Goal: Task Accomplishment & Management: Manage account settings

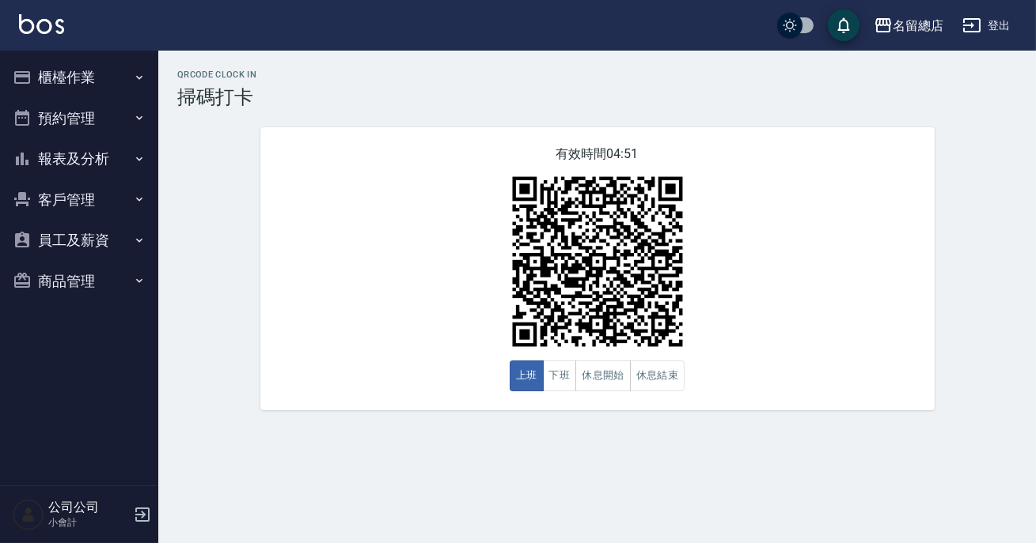
click at [1035, 245] on div "QRcode Clock In 掃碼打卡 有效時間 04:51 上班 下班 休息開始 休息結束" at bounding box center [596, 240] width 877 height 341
click at [103, 140] on button "報表及分析" at bounding box center [79, 158] width 146 height 41
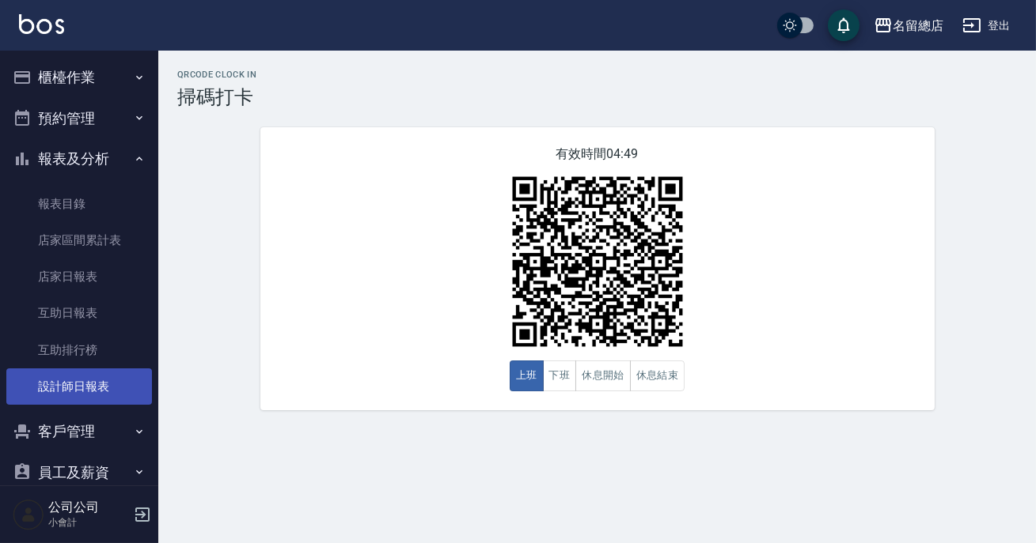
click at [93, 380] on link "設計師日報表" at bounding box center [79, 387] width 146 height 36
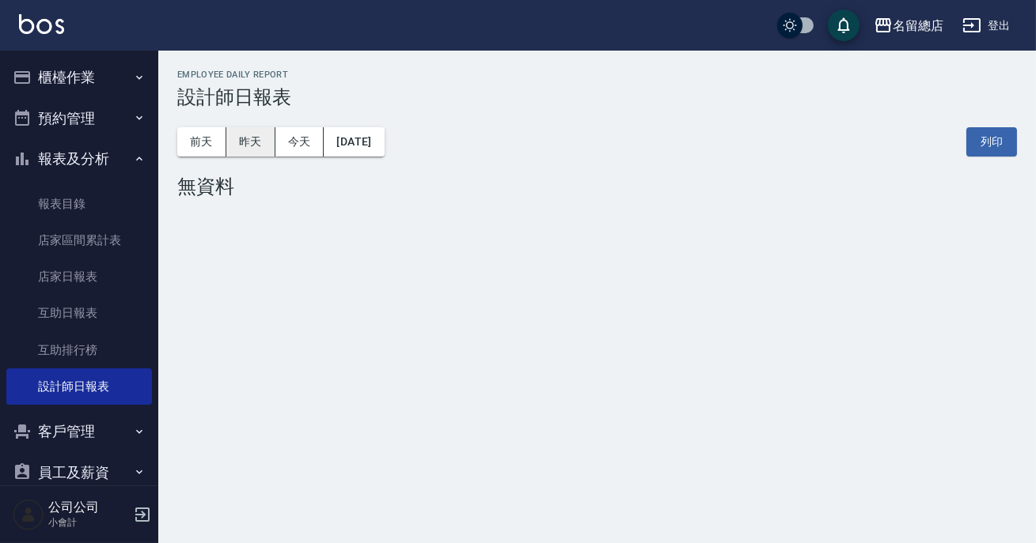
click at [255, 138] on button "昨天" at bounding box center [250, 141] width 49 height 29
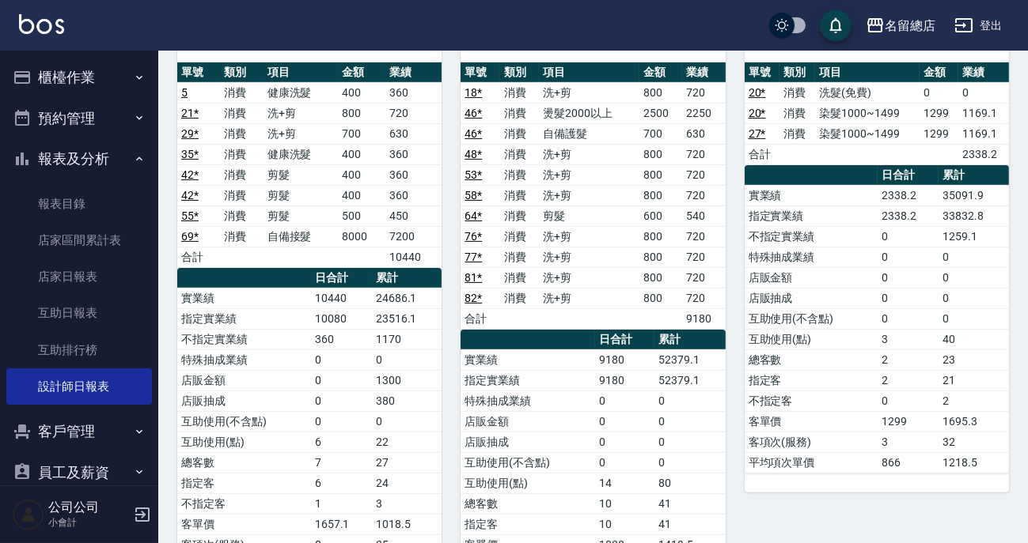
scroll to position [647, 0]
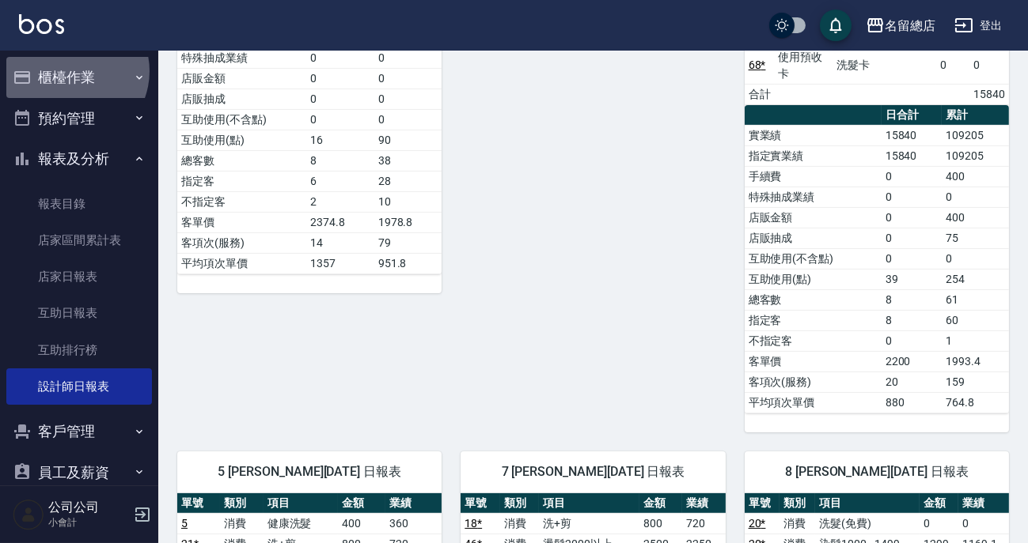
click at [70, 70] on button "櫃檯作業" at bounding box center [79, 77] width 146 height 41
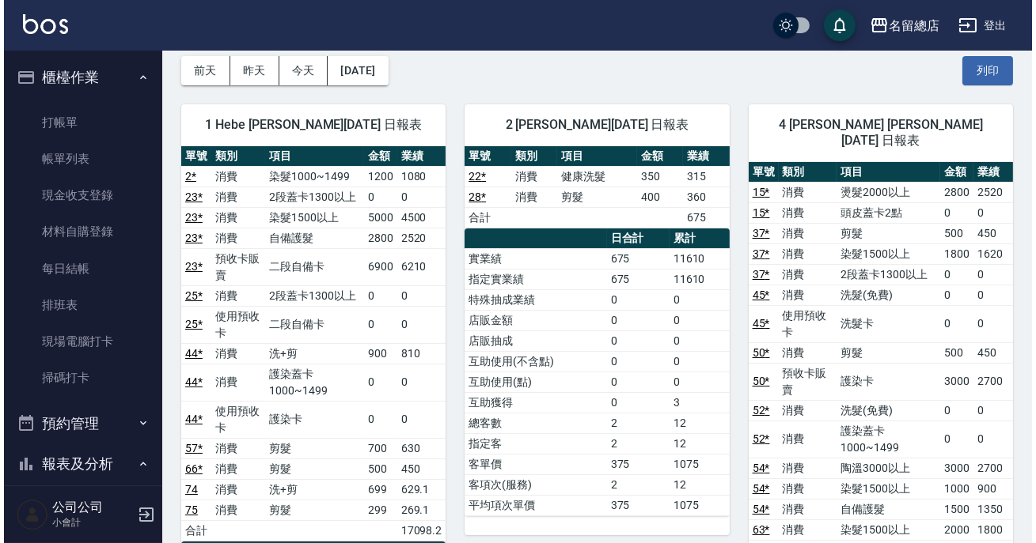
scroll to position [0, 0]
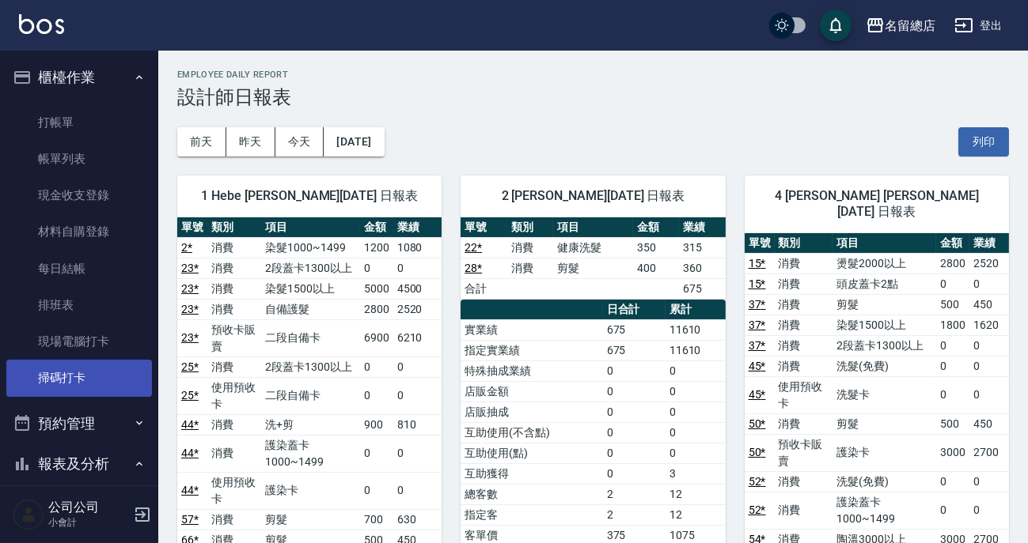
click at [44, 378] on link "掃碼打卡" at bounding box center [79, 378] width 146 height 36
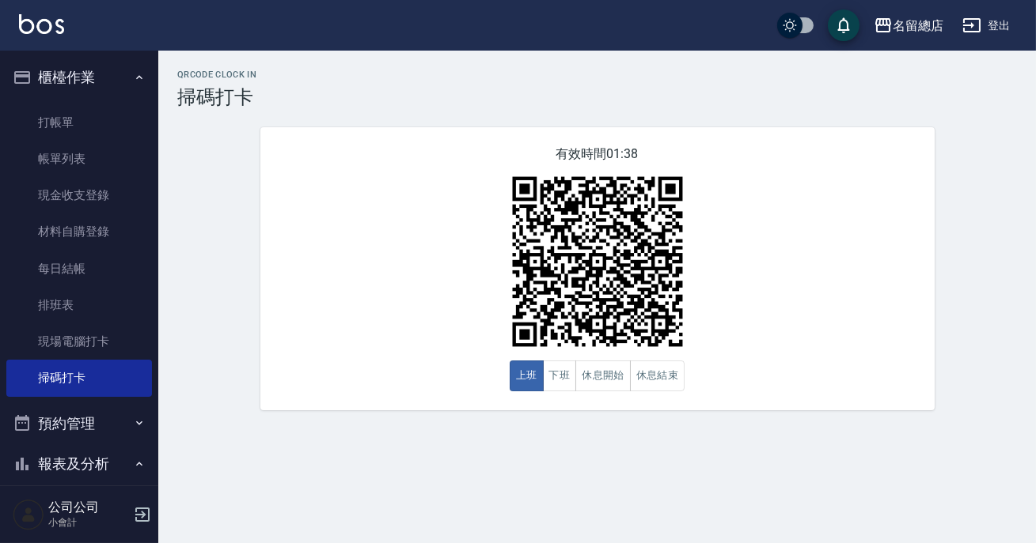
drag, startPoint x: 44, startPoint y: 378, endPoint x: 638, endPoint y: 275, distance: 602.2
click at [638, 275] on img at bounding box center [597, 262] width 198 height 198
click at [590, 381] on button "休息開始" at bounding box center [602, 376] width 55 height 31
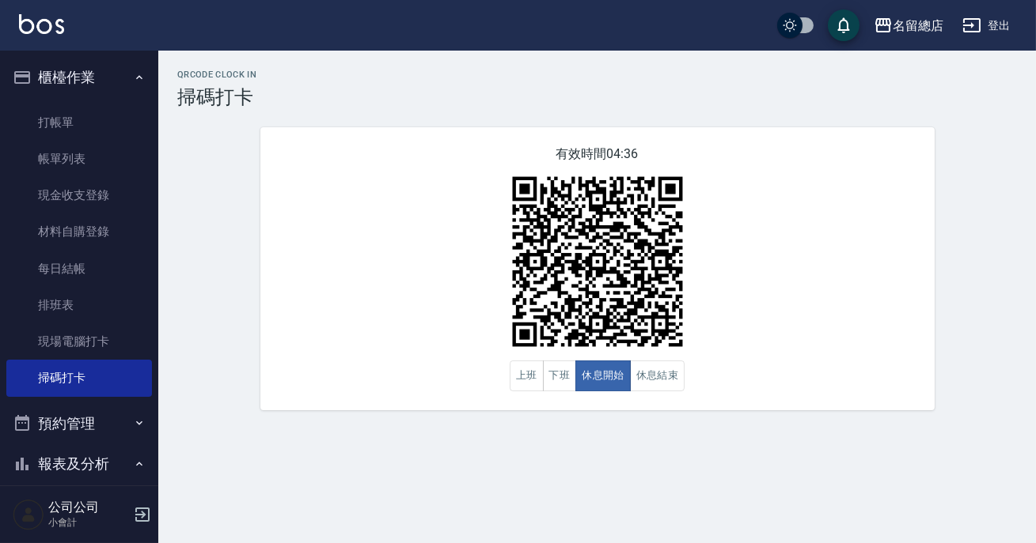
drag, startPoint x: 1011, startPoint y: 356, endPoint x: 1013, endPoint y: 386, distance: 30.1
click at [1011, 356] on div "QRcode Clock In 掃碼打卡 有效時間 04:36 上班 下班 休息開始 休息結束" at bounding box center [596, 240] width 877 height 341
click at [649, 380] on button "休息結束" at bounding box center [657, 376] width 55 height 31
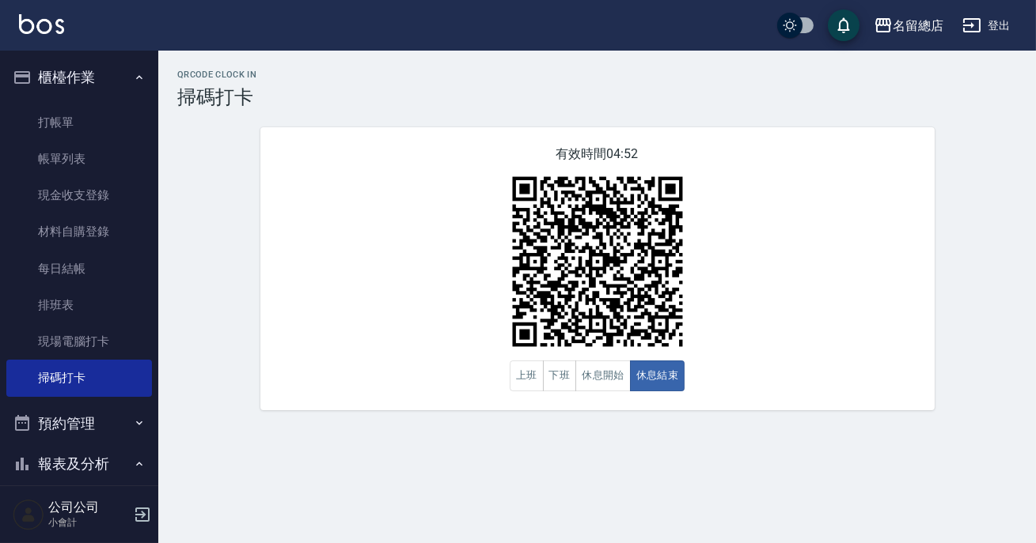
click at [1035, 445] on div "QRcode Clock In 掃碼打卡 有效時間 04:52 上班 下班 休息開始 休息結束" at bounding box center [518, 271] width 1036 height 543
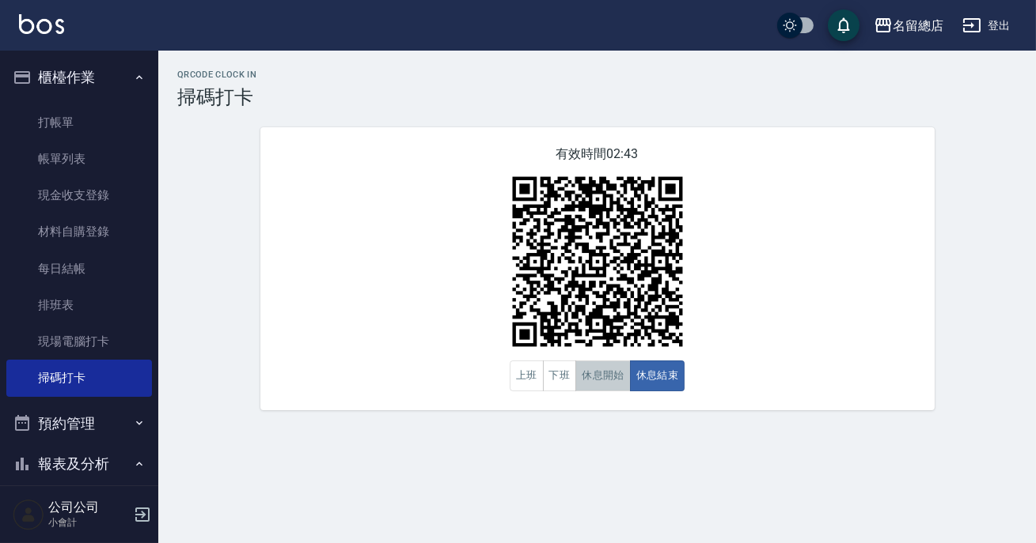
click at [588, 381] on button "休息開始" at bounding box center [602, 376] width 55 height 31
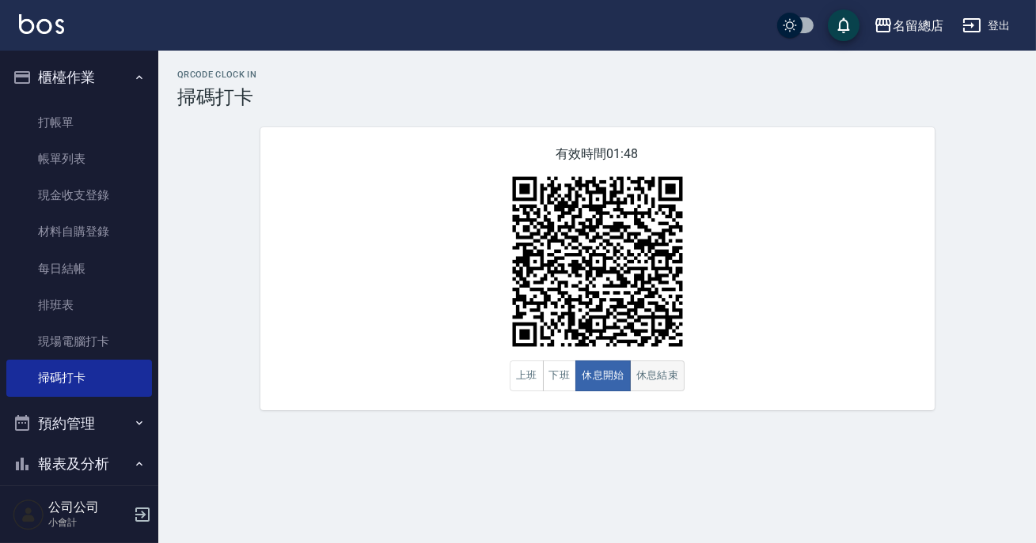
click at [656, 365] on button "休息結束" at bounding box center [657, 376] width 55 height 31
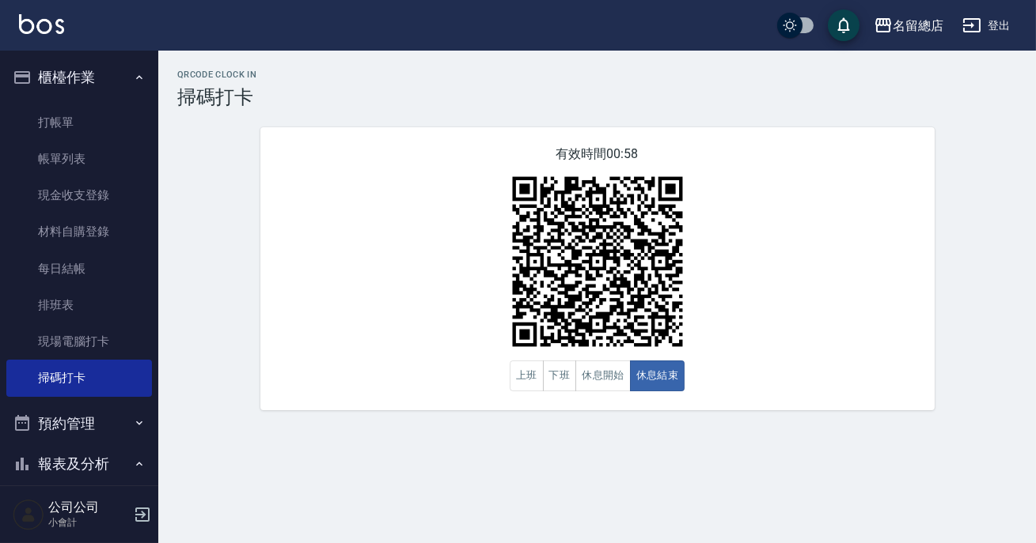
click at [138, 514] on icon "button" at bounding box center [142, 515] width 14 height 14
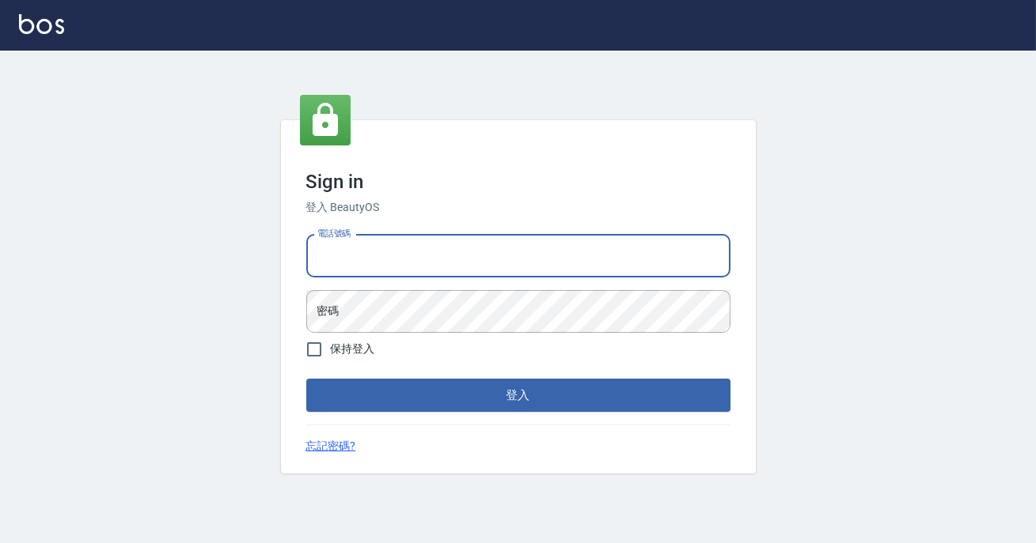
click at [354, 253] on input "電話號碼" at bounding box center [518, 256] width 424 height 43
click at [422, 257] on input "電話號碼" at bounding box center [518, 256] width 424 height 43
type input "0989886729"
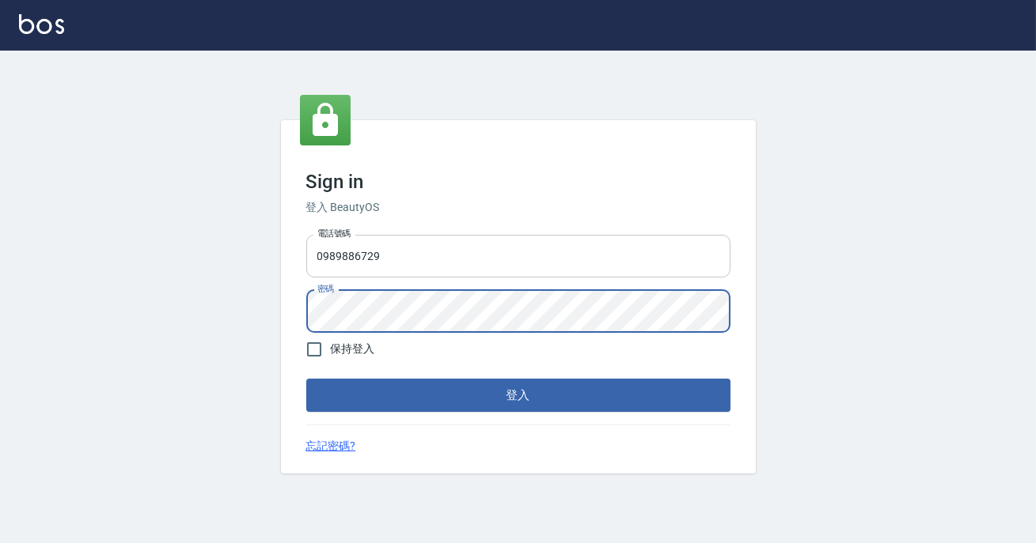
click at [306, 379] on button "登入" at bounding box center [518, 395] width 424 height 33
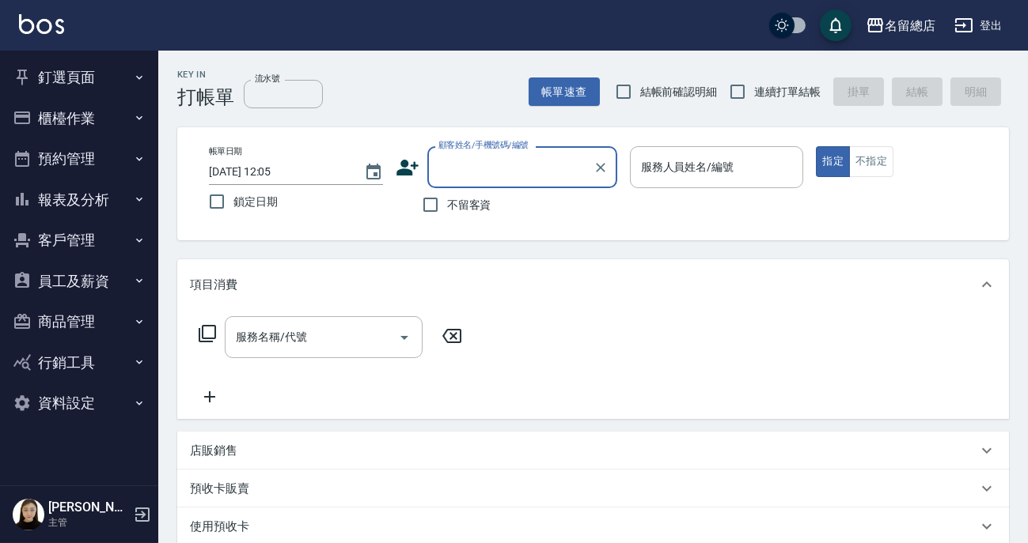
click at [79, 194] on button "報表及分析" at bounding box center [79, 200] width 146 height 41
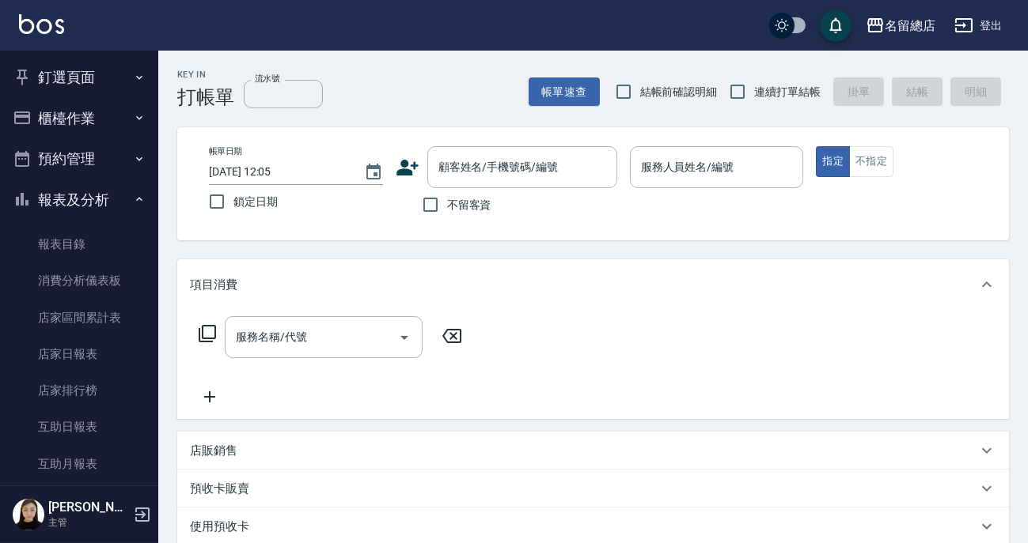
click at [78, 117] on button "櫃檯作業" at bounding box center [79, 118] width 146 height 41
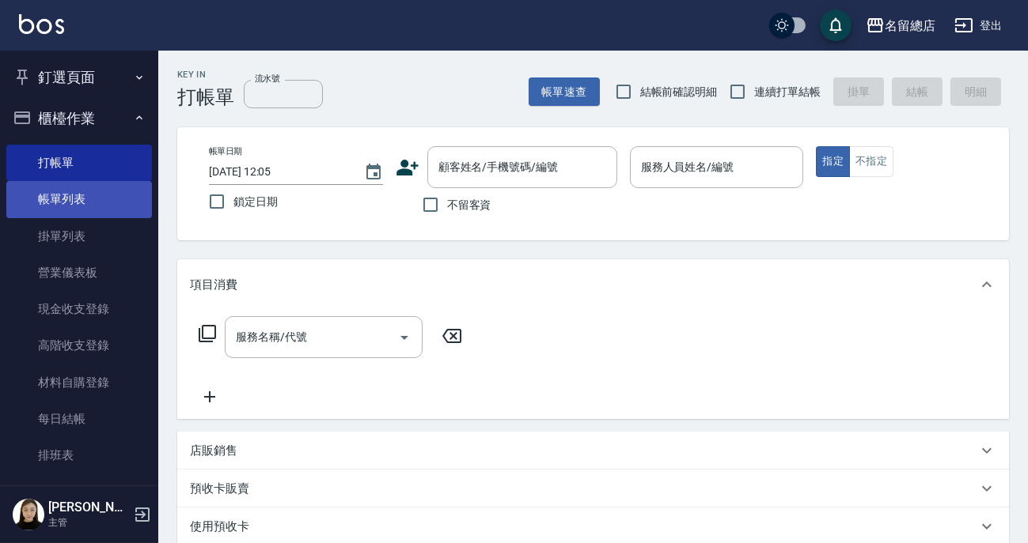
click at [77, 194] on link "帳單列表" at bounding box center [79, 199] width 146 height 36
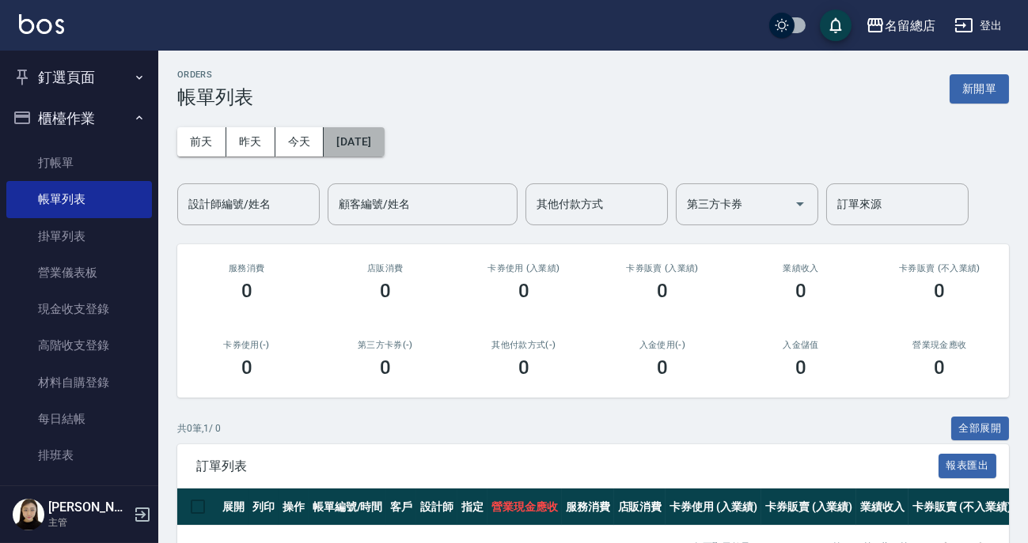
click at [359, 141] on button "2025/10/09" at bounding box center [354, 141] width 60 height 29
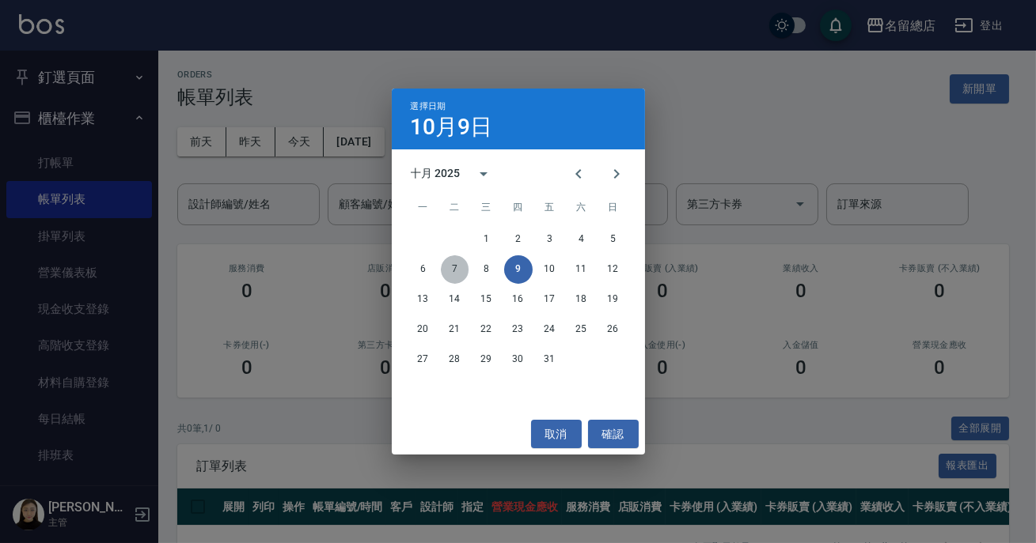
click at [451, 267] on button "7" at bounding box center [455, 270] width 28 height 28
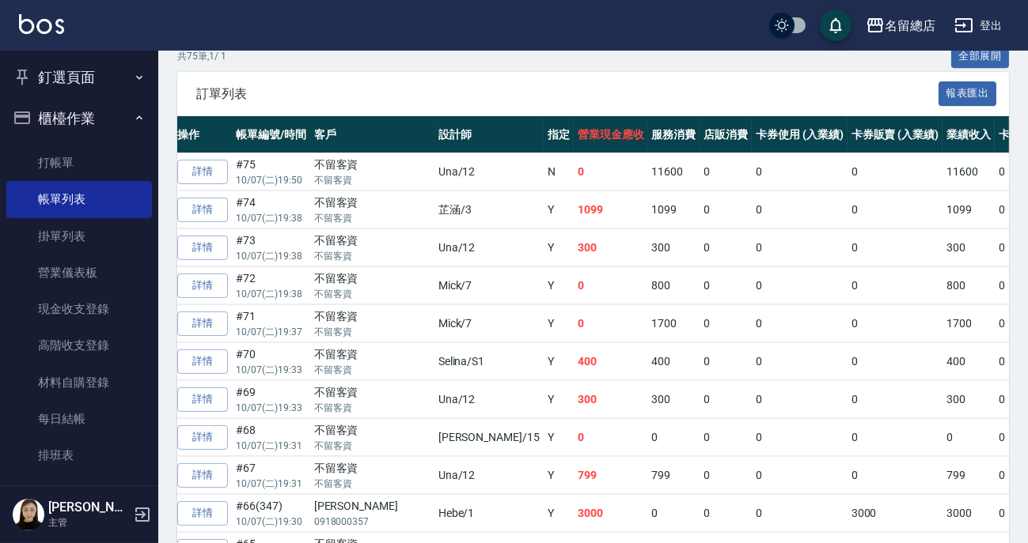
scroll to position [661, 0]
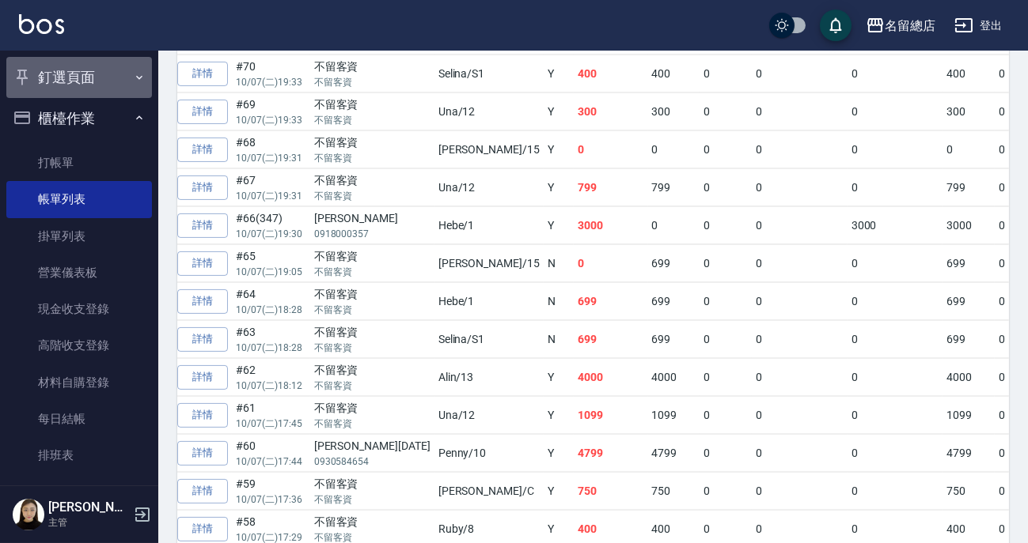
drag, startPoint x: 89, startPoint y: 77, endPoint x: 95, endPoint y: 85, distance: 10.1
click at [95, 85] on button "釘選頁面" at bounding box center [79, 77] width 146 height 41
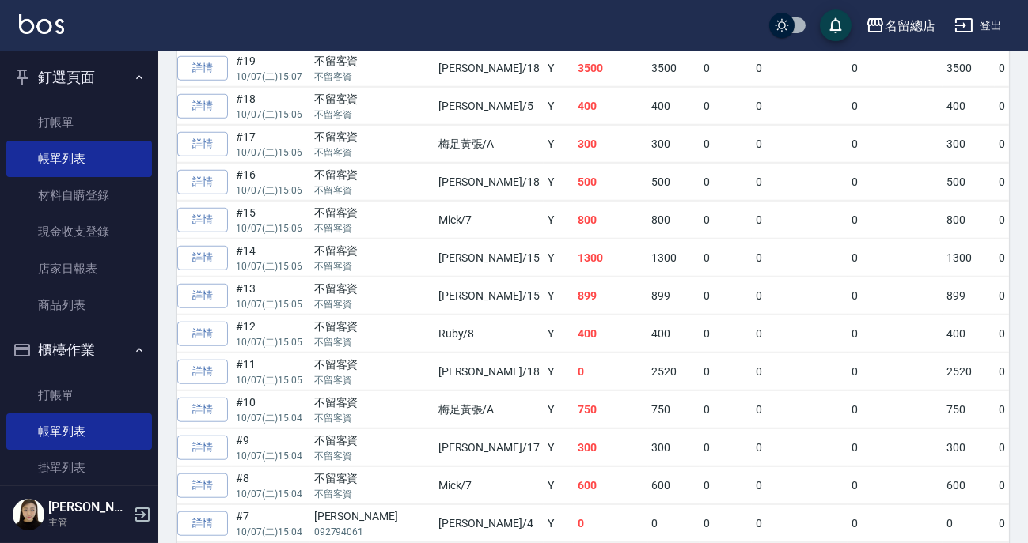
scroll to position [2890, 0]
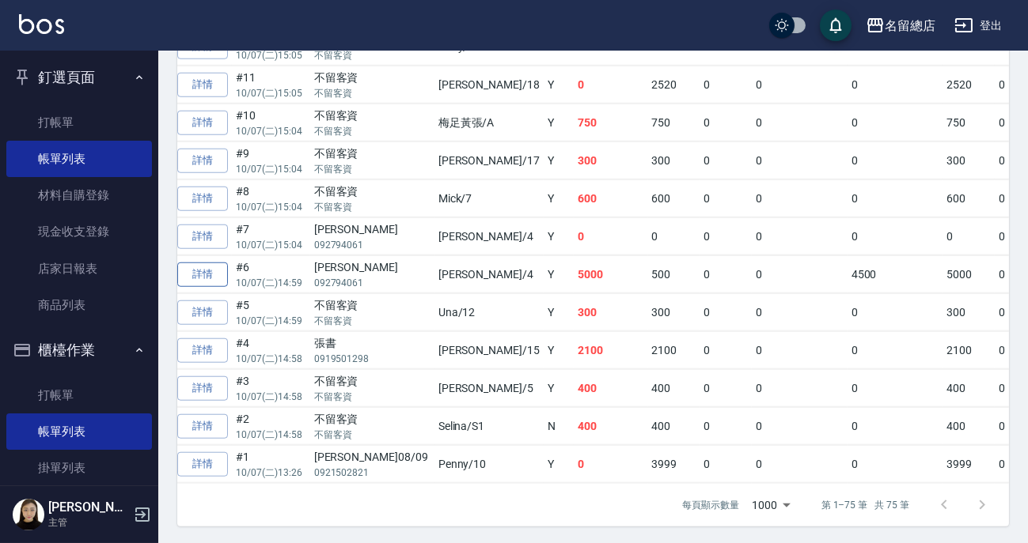
click at [209, 264] on link "詳情" at bounding box center [202, 275] width 51 height 25
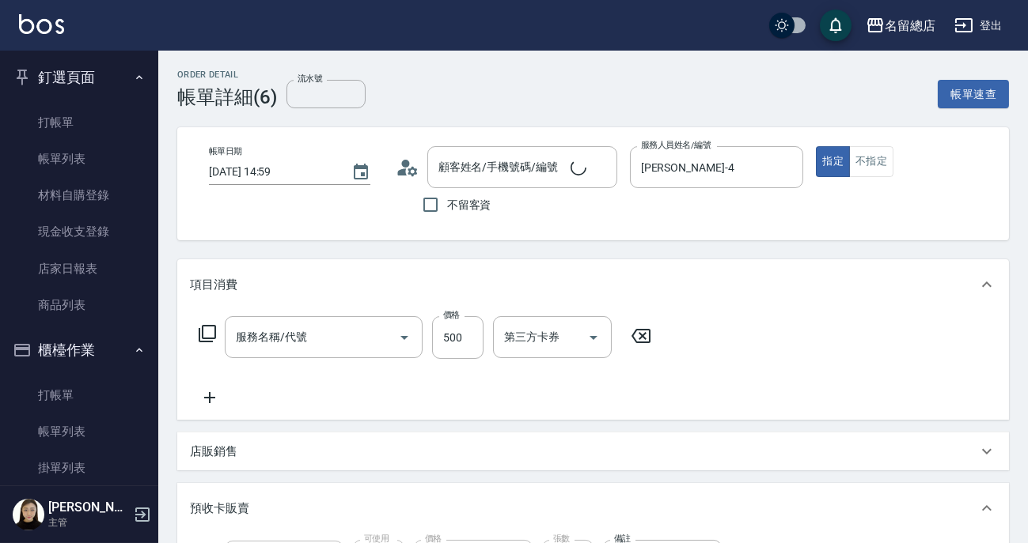
type input "2025/10/07 14:59"
type input "Amy-4"
click at [320, 91] on input "流水號" at bounding box center [325, 94] width 79 height 28
type input "李靜雲/092794061/null"
type input "剪髮(305)"
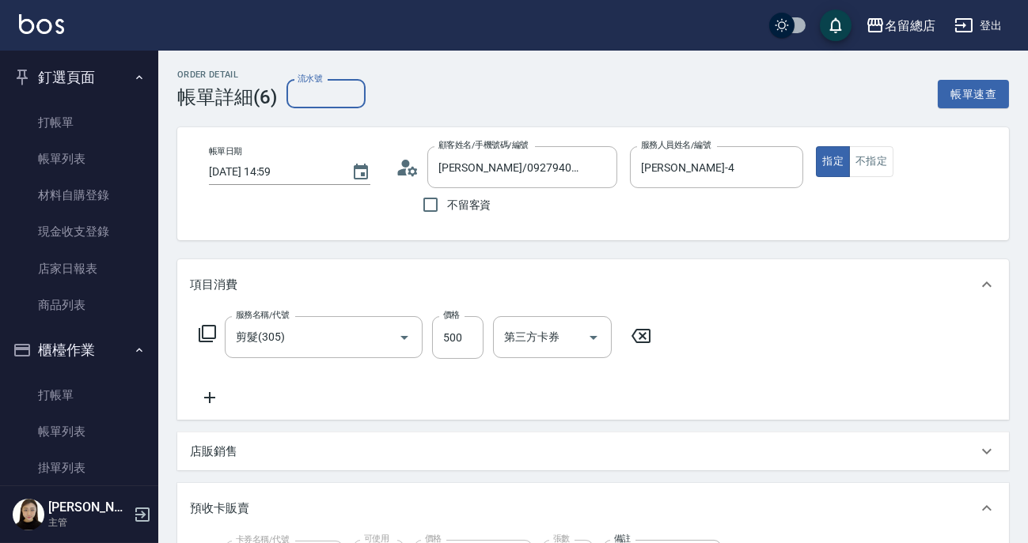
type input "二段自備卡(407)"
click at [323, 89] on input "93" at bounding box center [325, 94] width 79 height 28
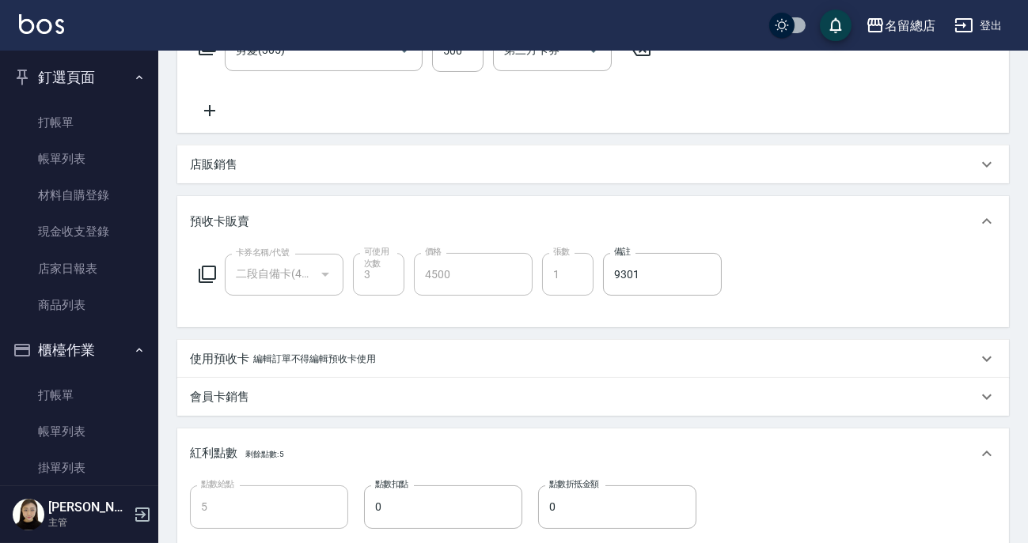
scroll to position [215, 0]
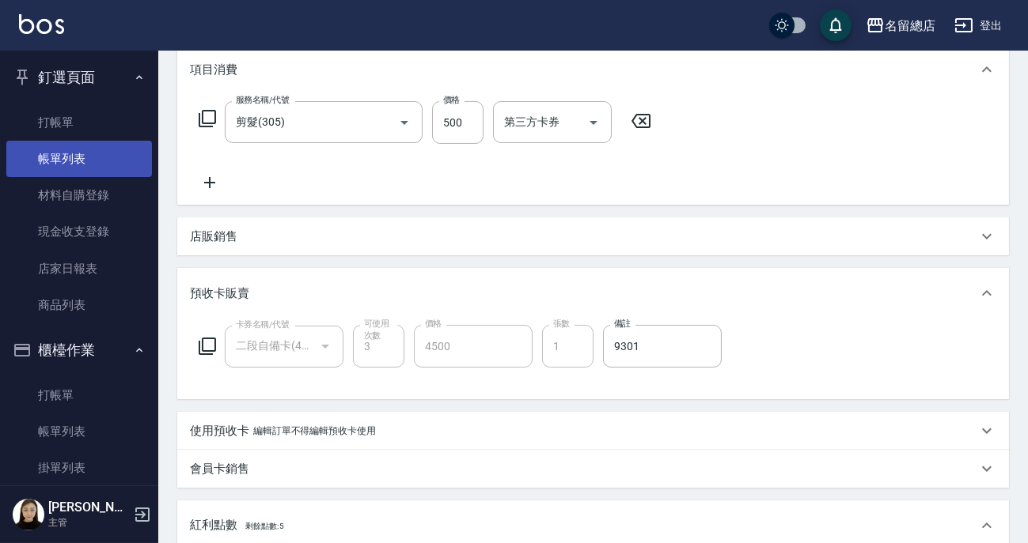
type input "9301"
click at [55, 166] on link "帳單列表" at bounding box center [79, 159] width 146 height 36
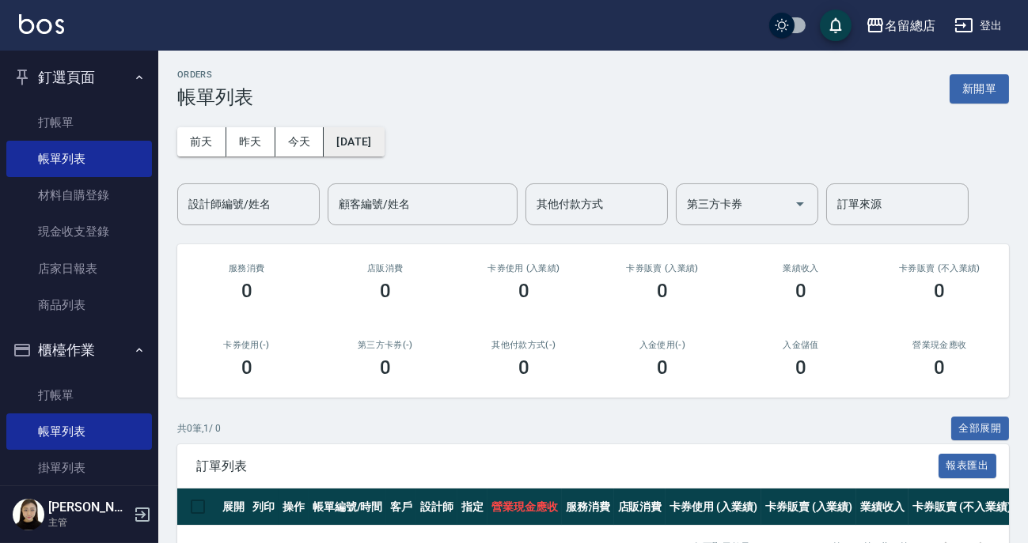
click at [383, 143] on button "2025/10/09" at bounding box center [354, 141] width 60 height 29
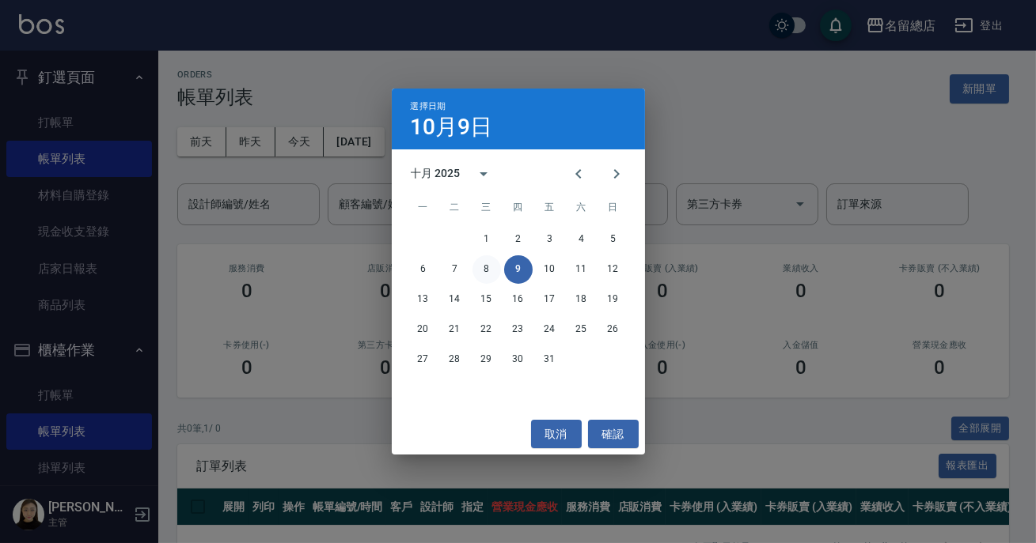
click at [484, 269] on button "8" at bounding box center [486, 270] width 28 height 28
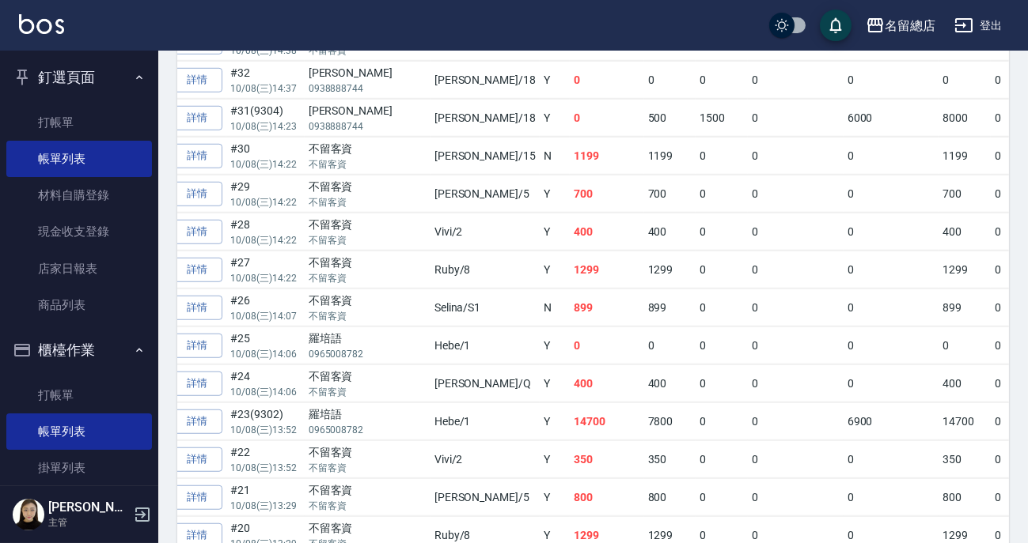
scroll to position [2329, 0]
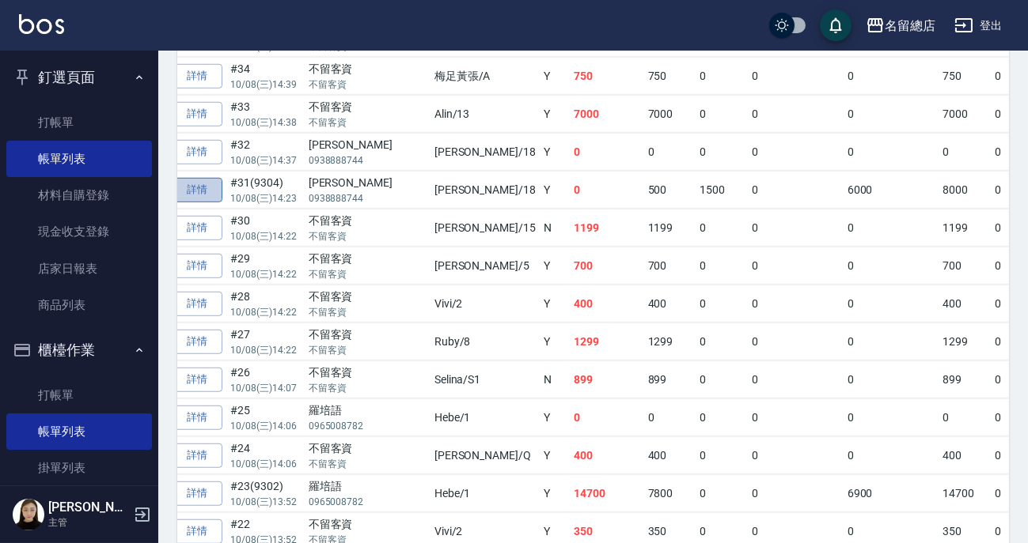
click at [216, 178] on link "詳情" at bounding box center [197, 190] width 51 height 25
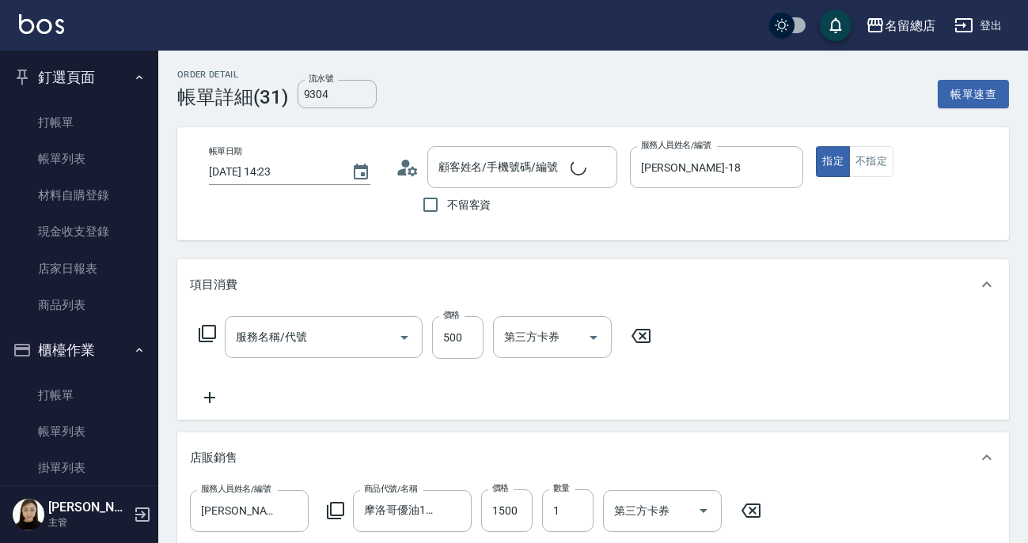
type input "9304"
type input "2025/10/08 14:23"
type input "Angela-18"
type input "剪髮(305)"
type input "呂姿瑩/0938888744/null"
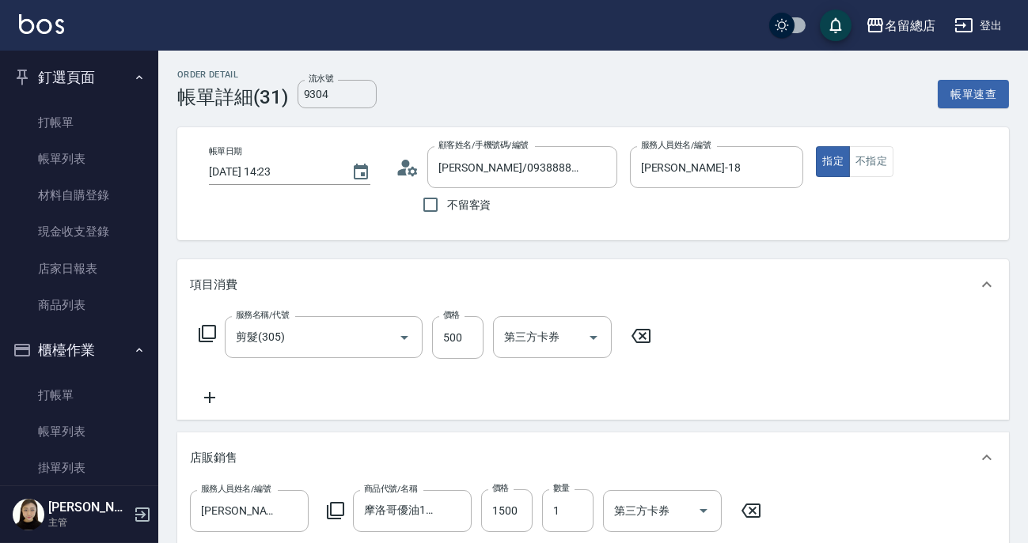
type input "護染卡(449)"
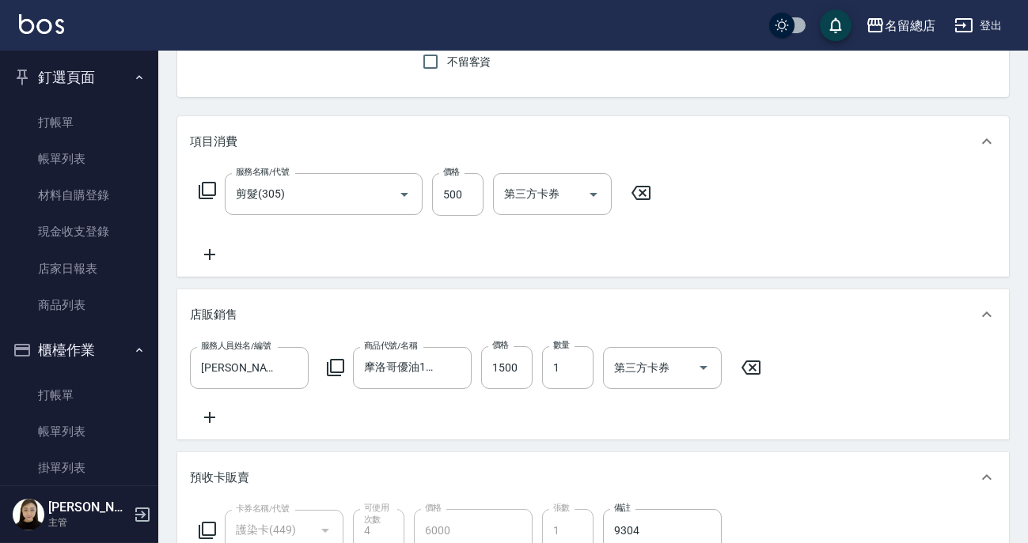
scroll to position [431, 0]
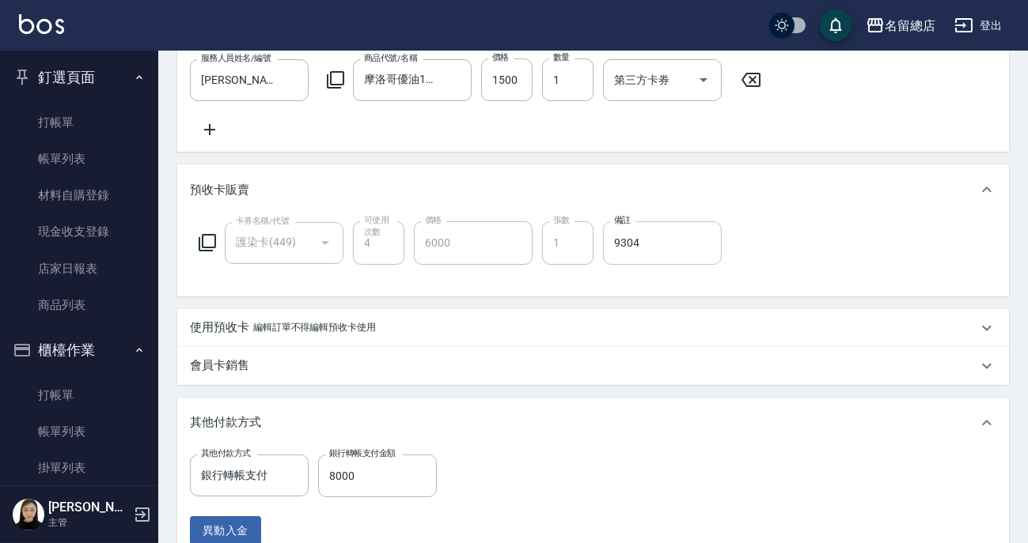
click at [657, 252] on input "9304" at bounding box center [662, 243] width 119 height 43
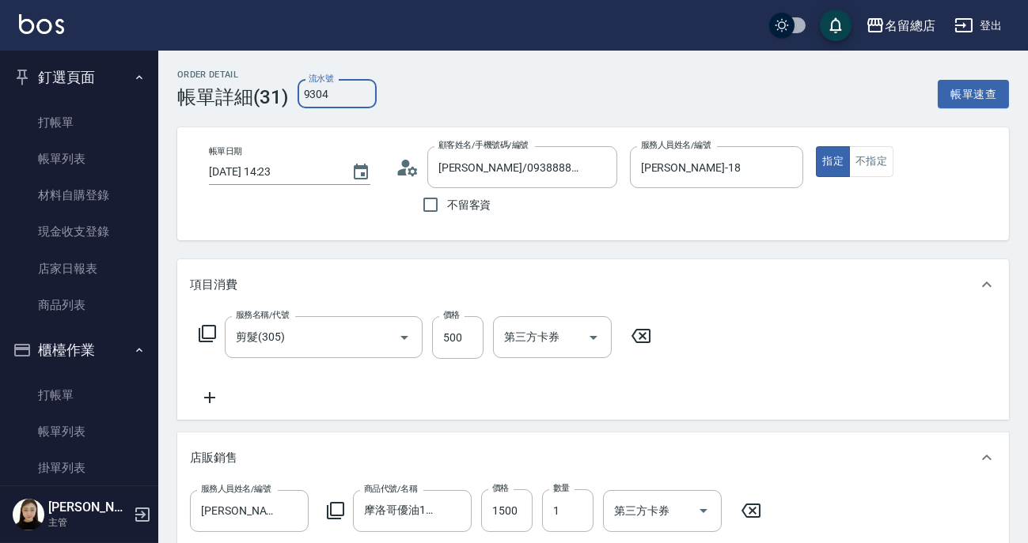
click at [348, 90] on input "9304" at bounding box center [336, 94] width 79 height 28
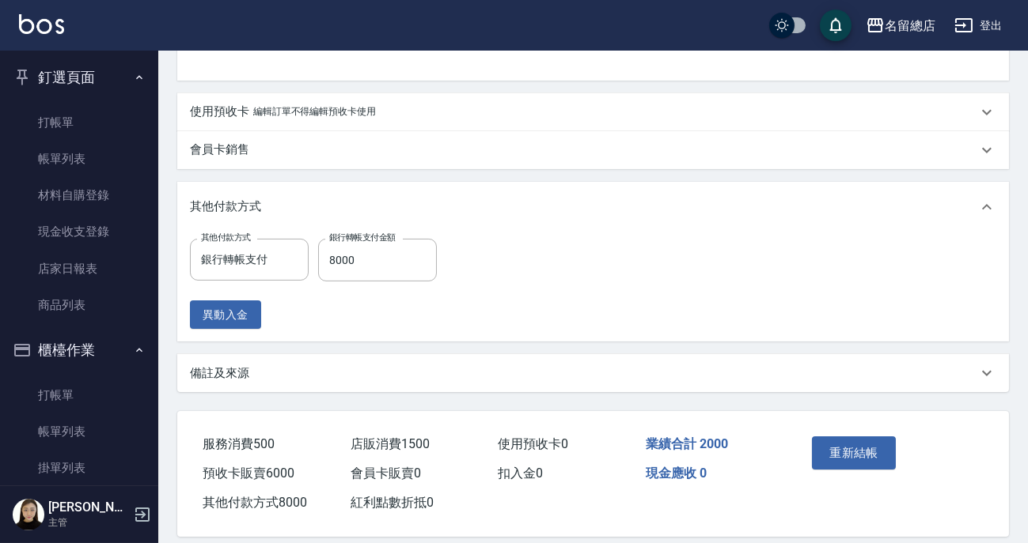
scroll to position [503, 0]
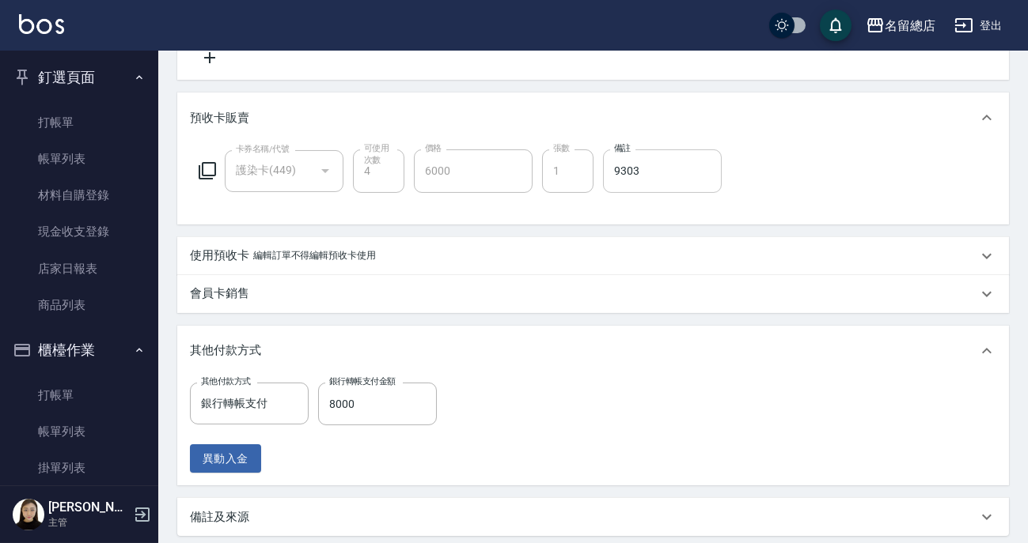
click at [646, 187] on input "9303" at bounding box center [662, 171] width 119 height 43
type input "9304"
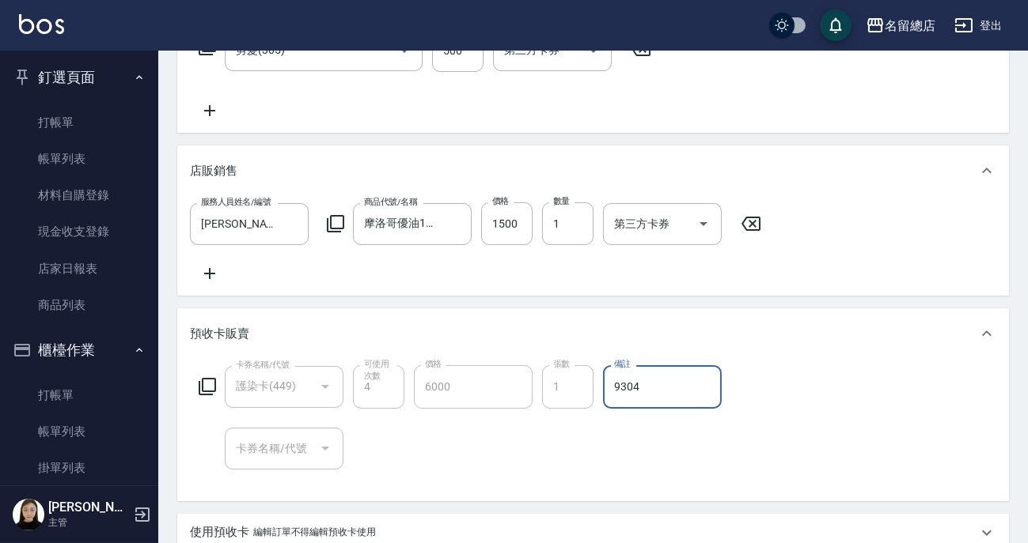
scroll to position [143, 0]
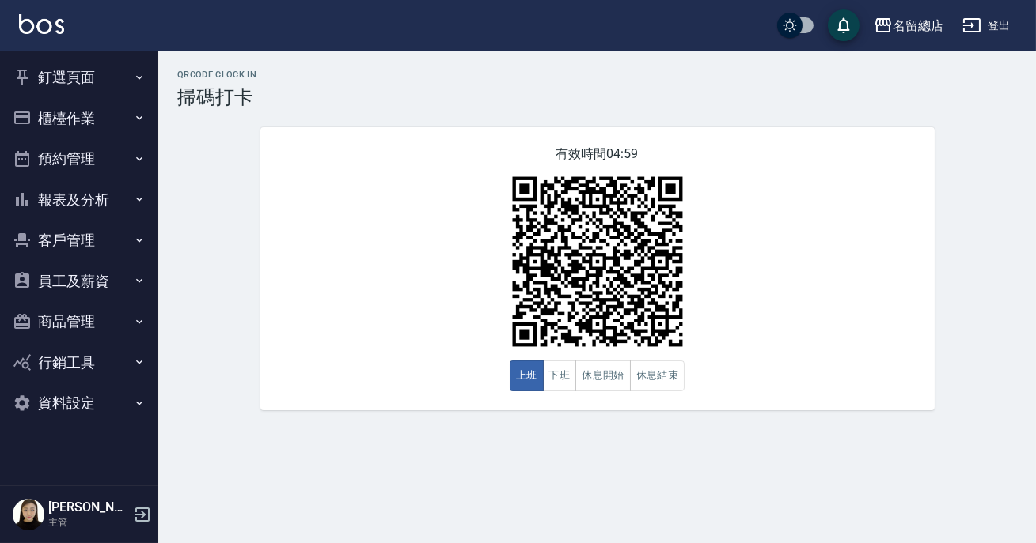
click at [67, 76] on button "釘選頁面" at bounding box center [79, 77] width 146 height 41
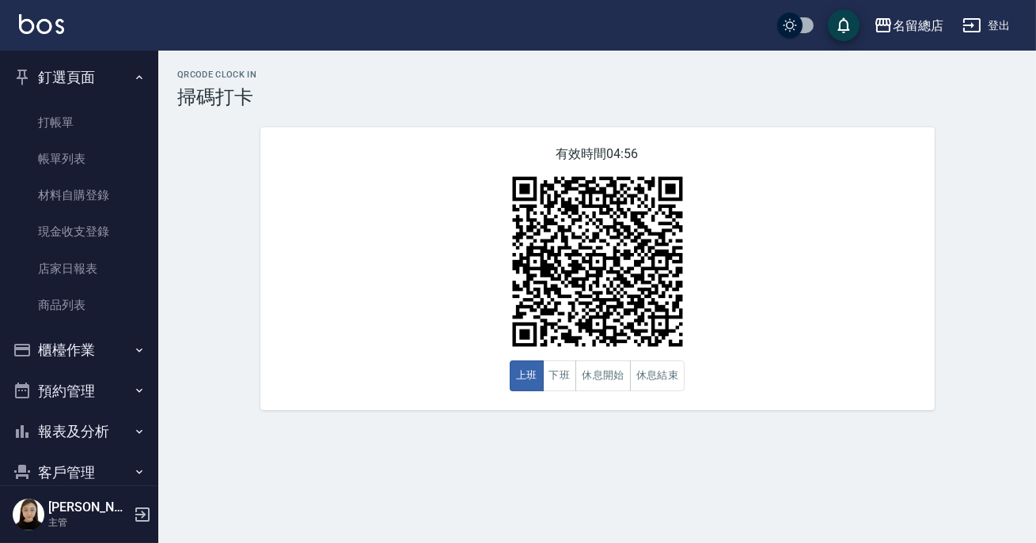
click at [43, 351] on button "櫃檯作業" at bounding box center [79, 350] width 146 height 41
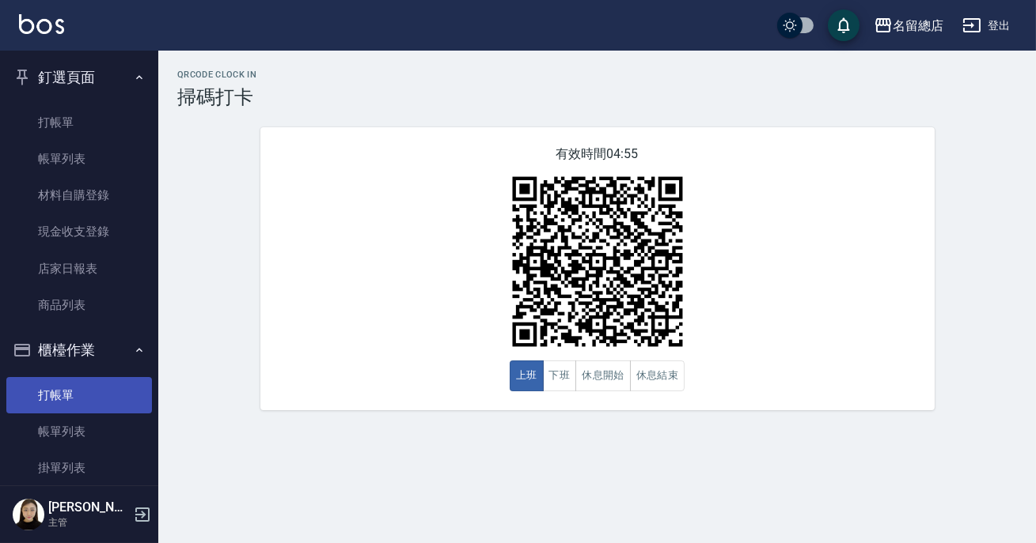
scroll to position [143, 0]
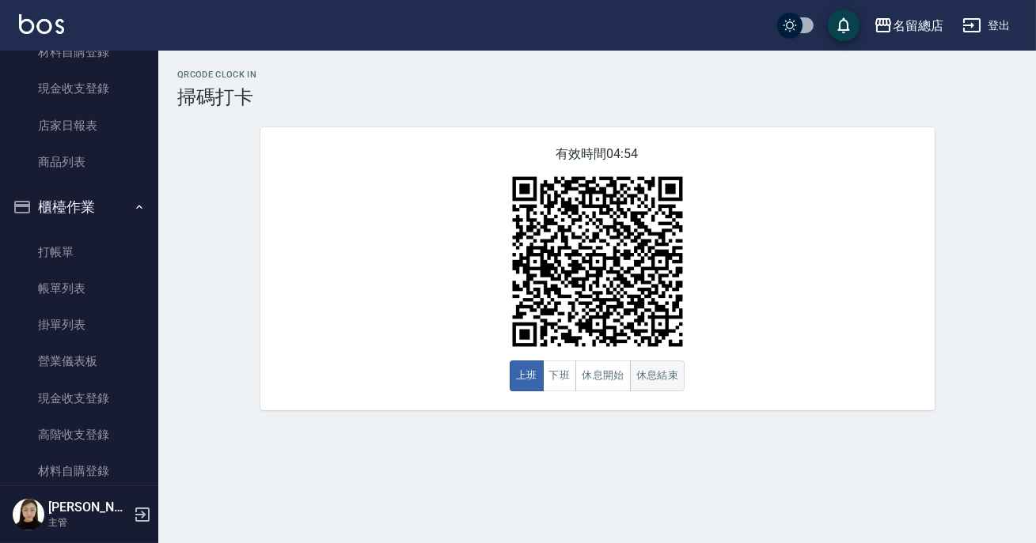
click at [642, 381] on button "休息結束" at bounding box center [657, 376] width 55 height 31
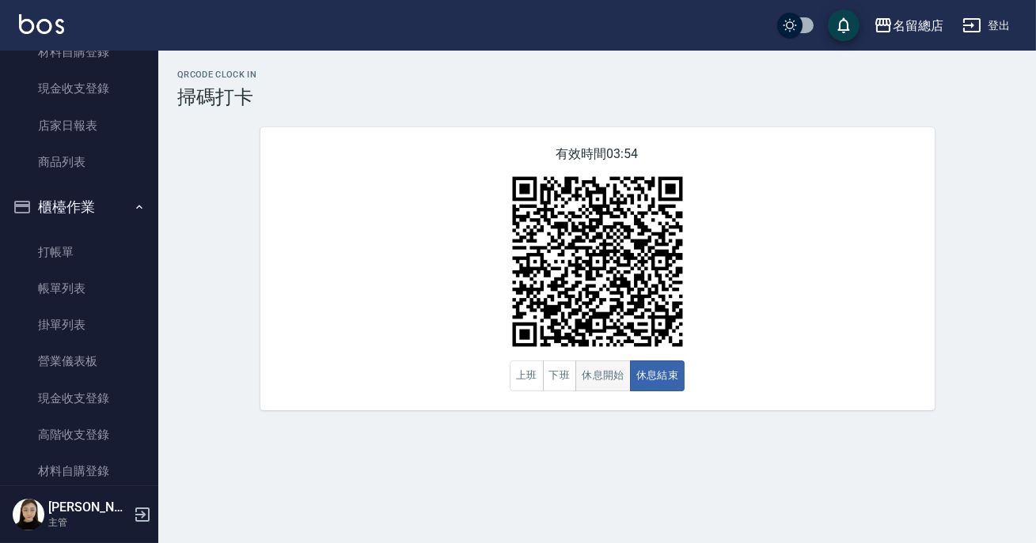
click at [603, 369] on button "休息開始" at bounding box center [602, 376] width 55 height 31
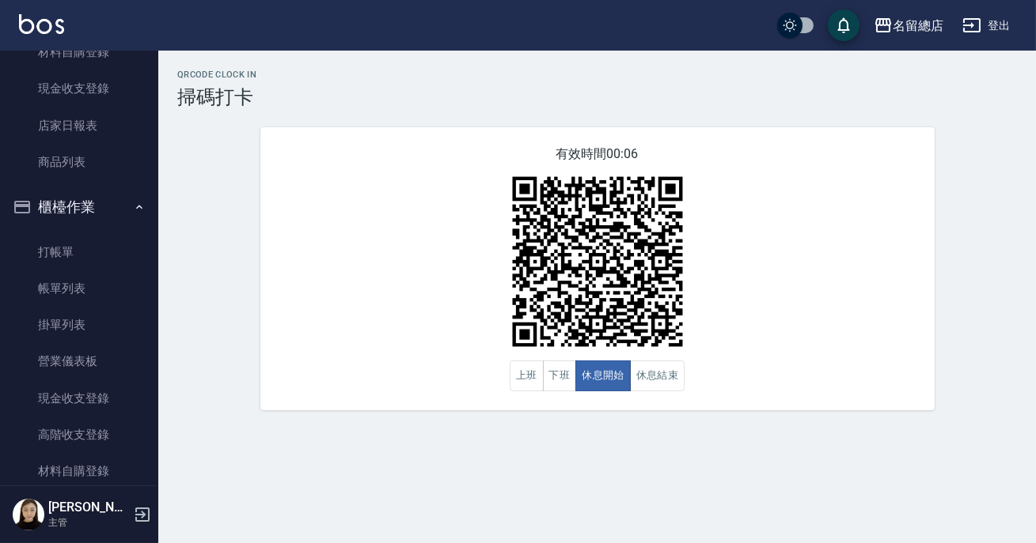
click at [784, 350] on div "有效時間 00:06 上班 下班 休息開始 休息結束" at bounding box center [597, 268] width 674 height 283
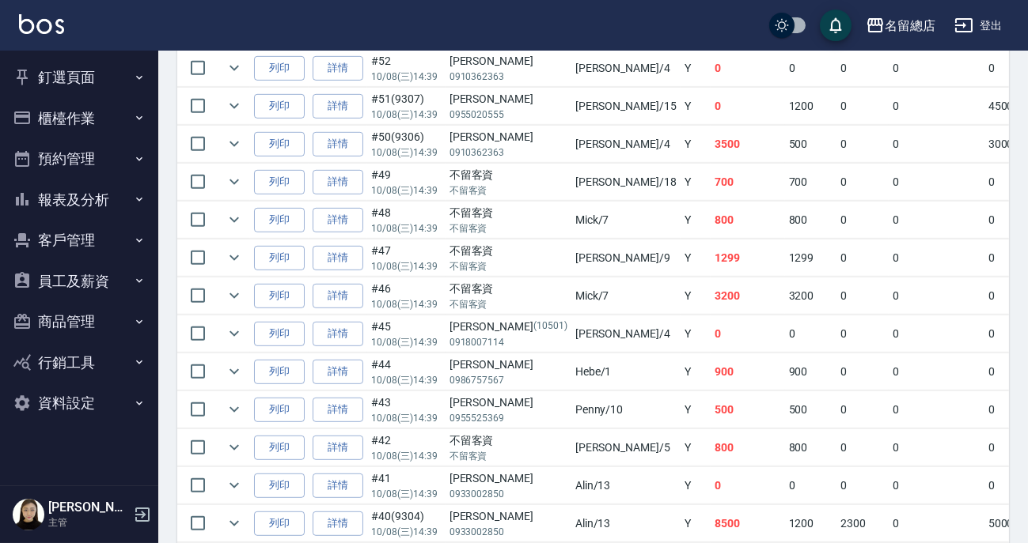
scroll to position [1725, 0]
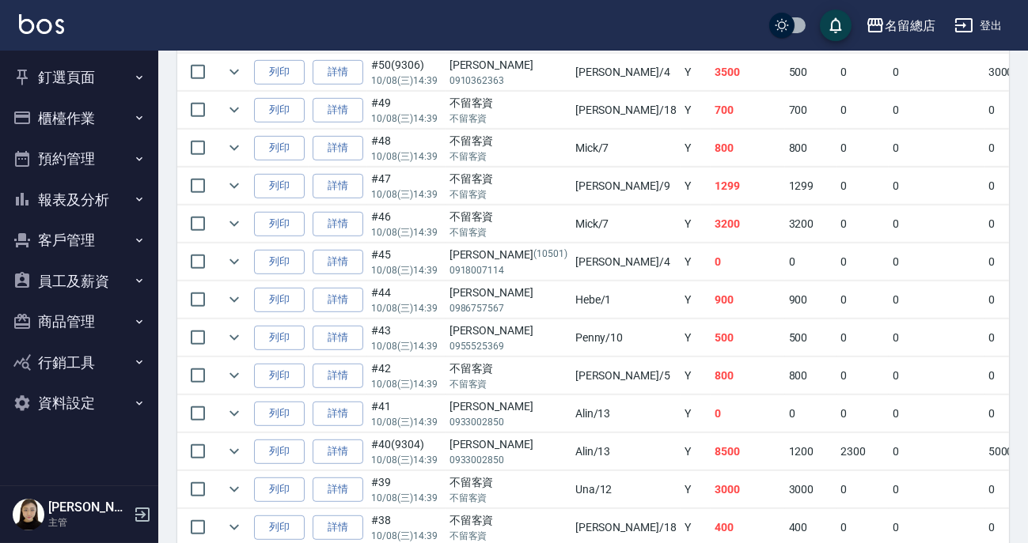
click at [888, 171] on td "0" at bounding box center [936, 186] width 96 height 37
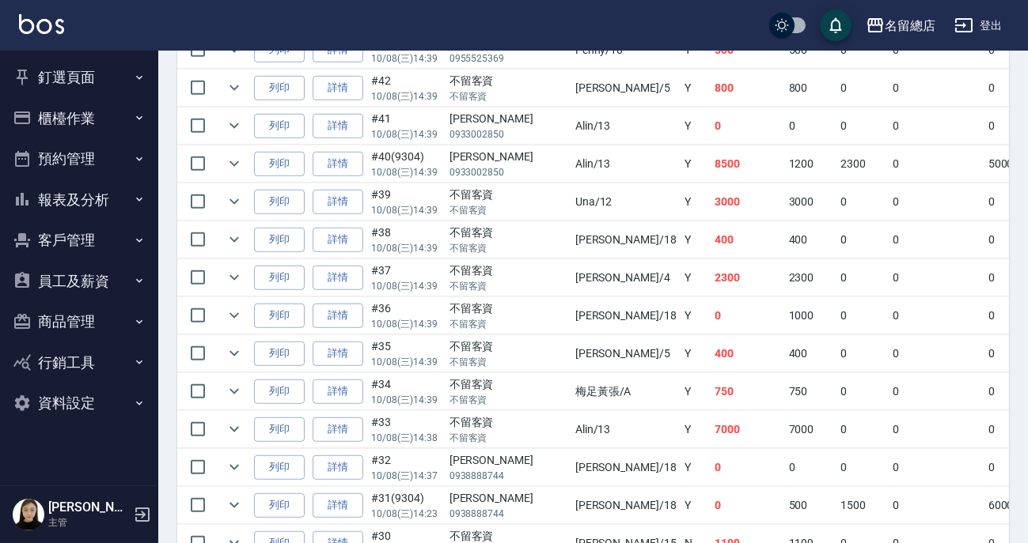
scroll to position [2085, 0]
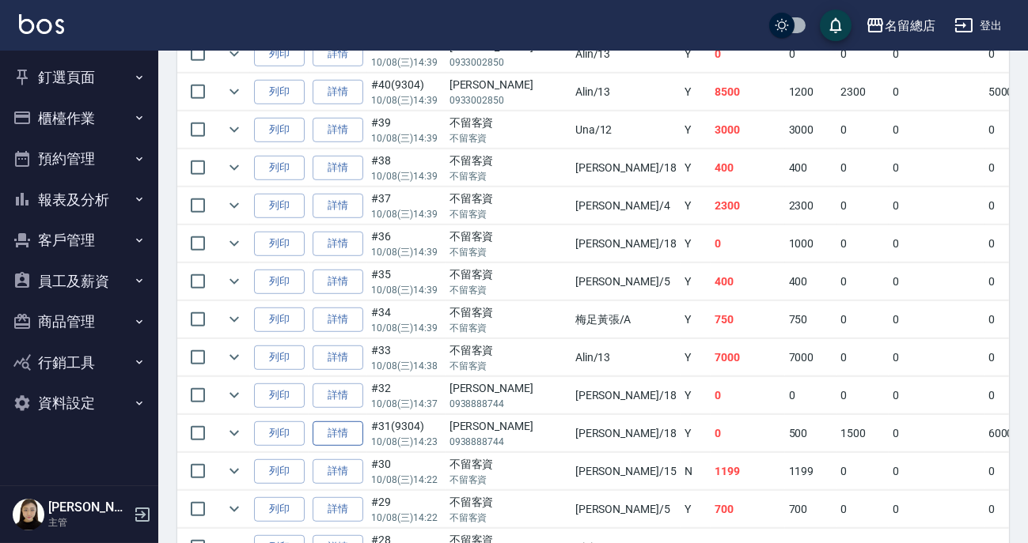
click at [340, 422] on link "詳情" at bounding box center [337, 434] width 51 height 25
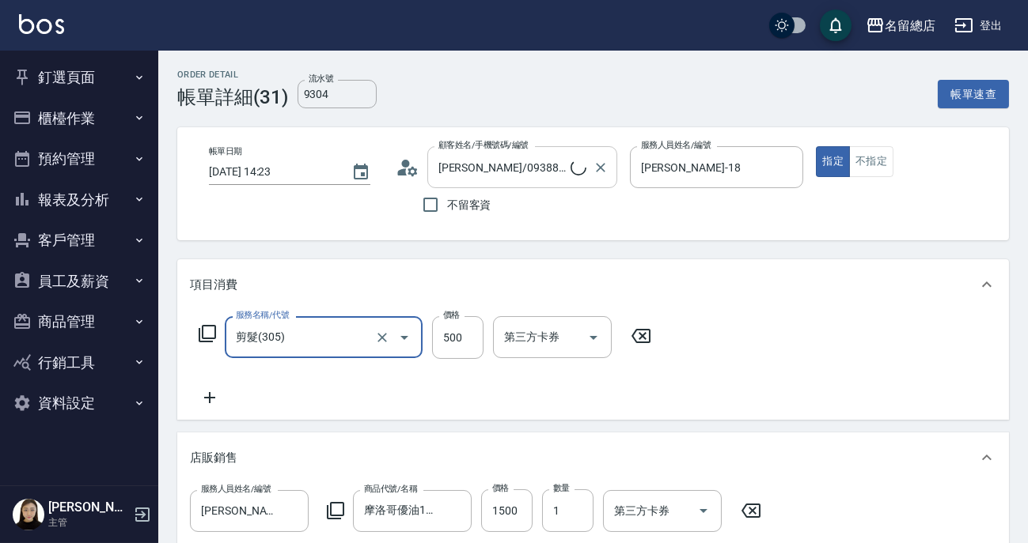
type input "呂姿瑩/0938888744/null"
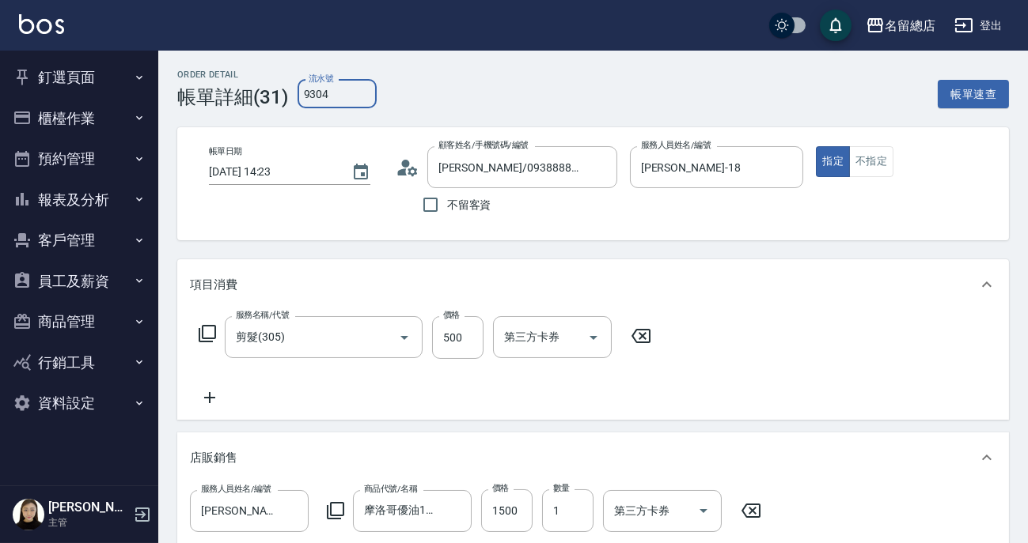
click at [338, 89] on input "9304" at bounding box center [336, 94] width 79 height 28
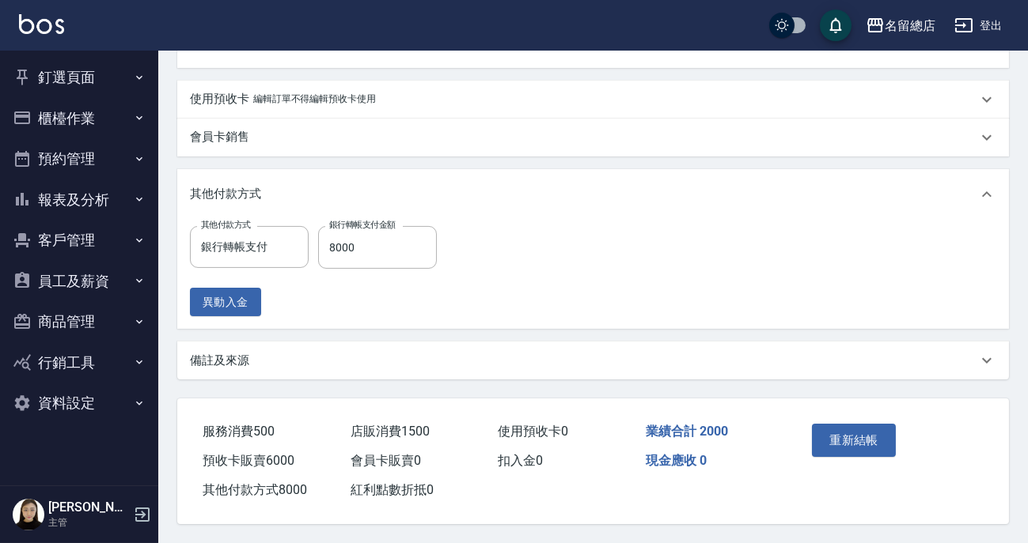
scroll to position [459, 0]
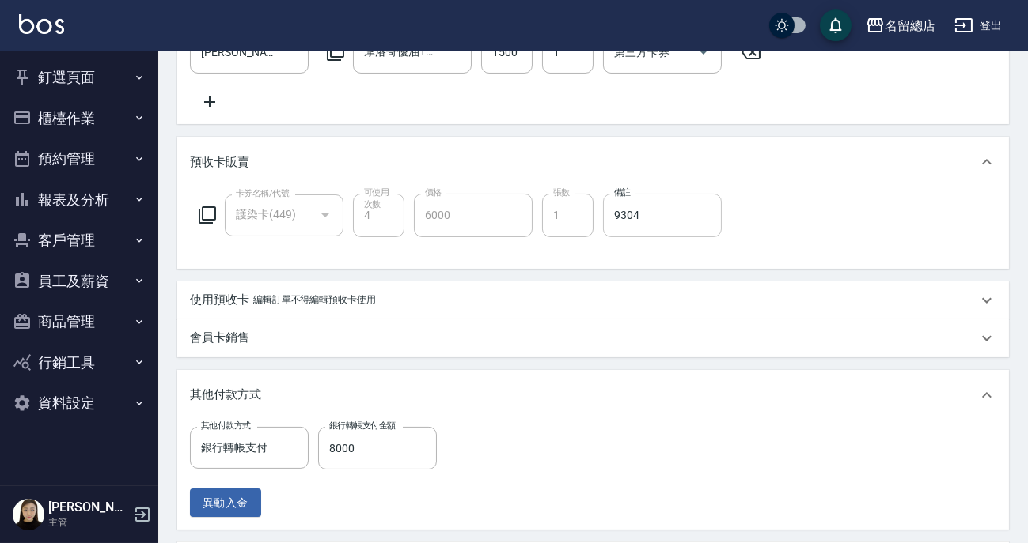
type input "9303"
click at [686, 224] on input "9304" at bounding box center [662, 215] width 119 height 43
type input "9303"
click at [850, 222] on div "卡券名稱/代號 護染卡(449) 卡券名稱/代號 可使用次數 4 可使用次數 價格 6000 價格 張數 1 張數 備註 9303 備註" at bounding box center [593, 225] width 806 height 62
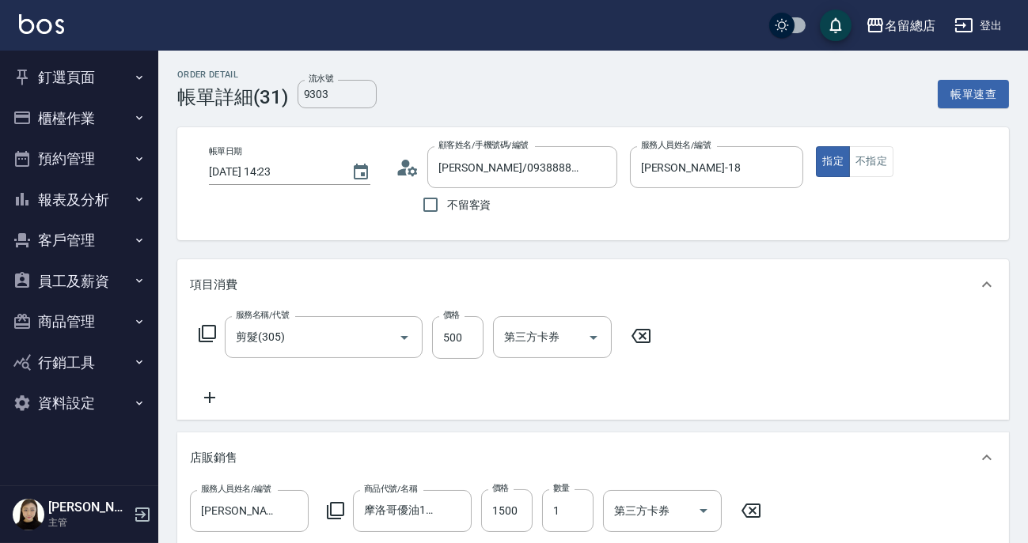
drag, startPoint x: 9, startPoint y: 6, endPoint x: 617, endPoint y: 235, distance: 649.9
click at [617, 235] on div "帳單日期 2025/10/08 14:23 顧客姓名/手機號碼/編號 呂姿瑩/0938888744/null 顧客姓名/手機號碼/編號 不留客資 服務人員姓名…" at bounding box center [592, 183] width 831 height 113
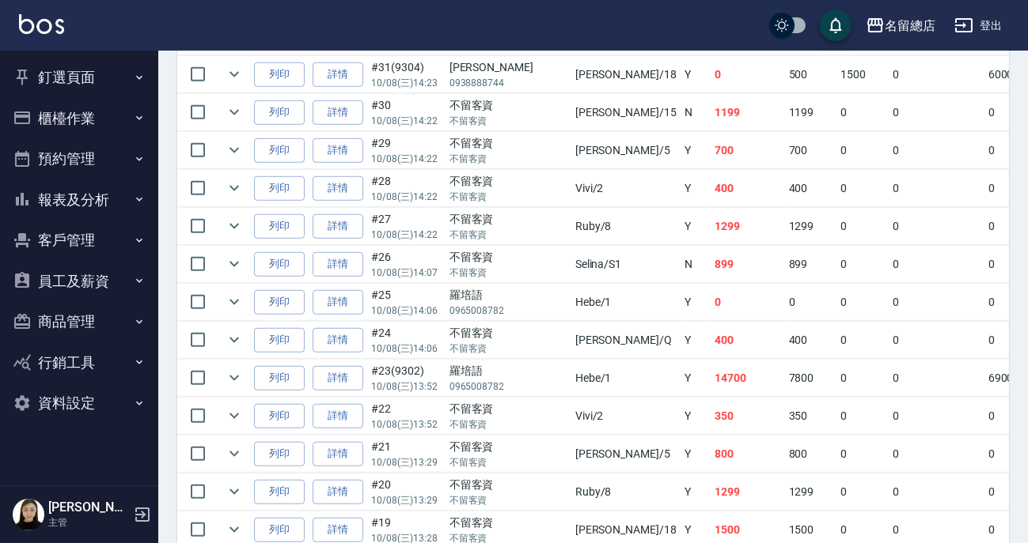
scroll to position [2301, 0]
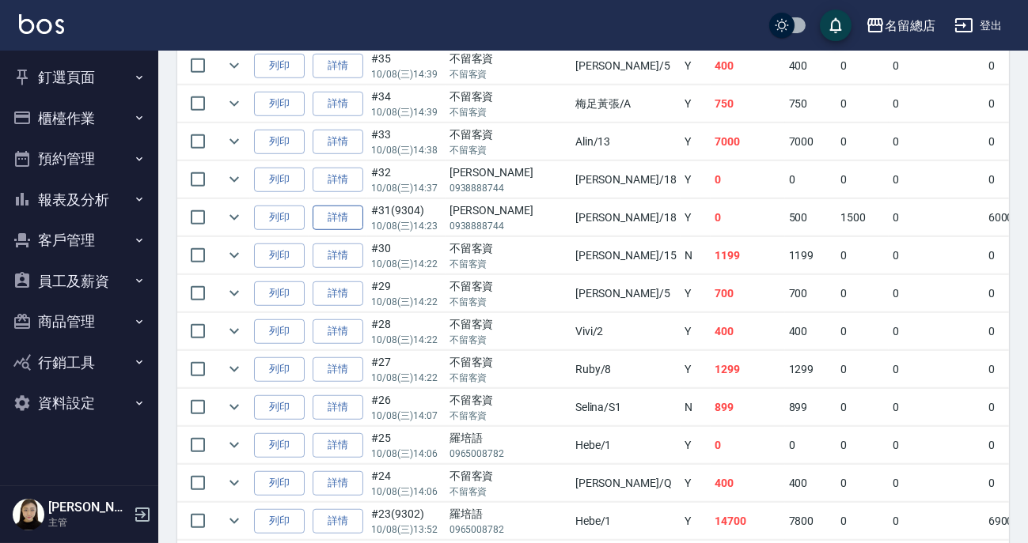
click at [342, 210] on link "詳情" at bounding box center [337, 218] width 51 height 25
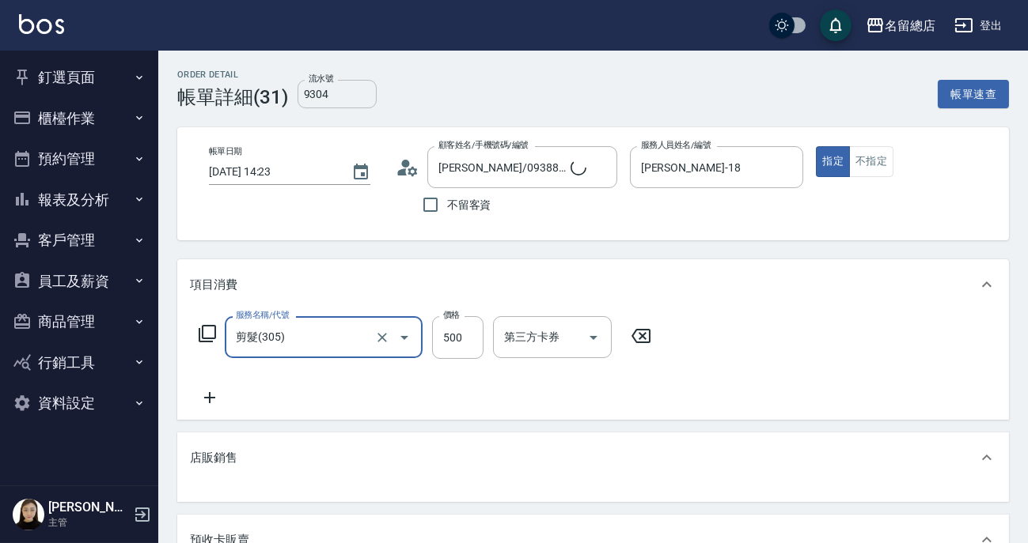
type input "呂姿瑩/0938888744/null"
click at [329, 91] on input "9304" at bounding box center [336, 94] width 79 height 28
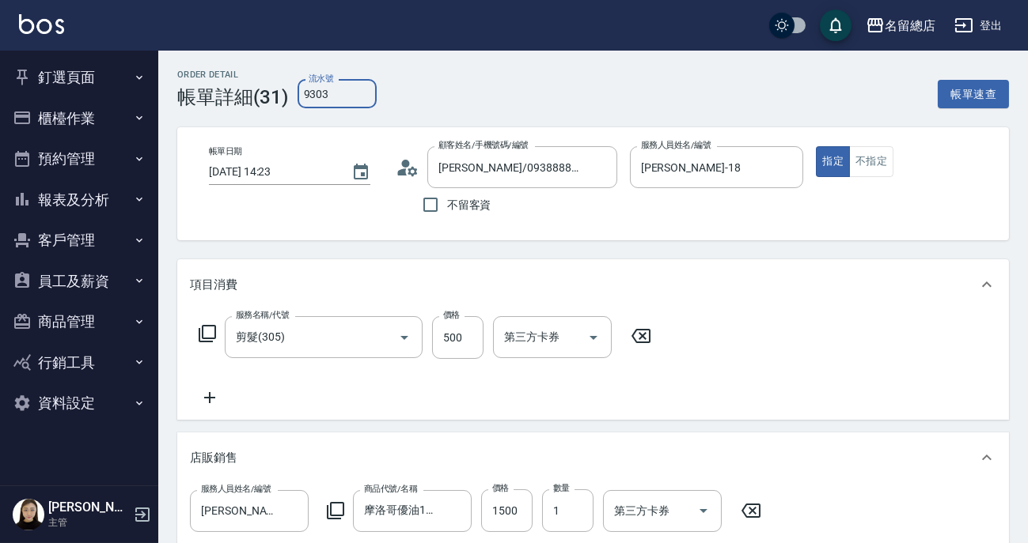
type input "9303"
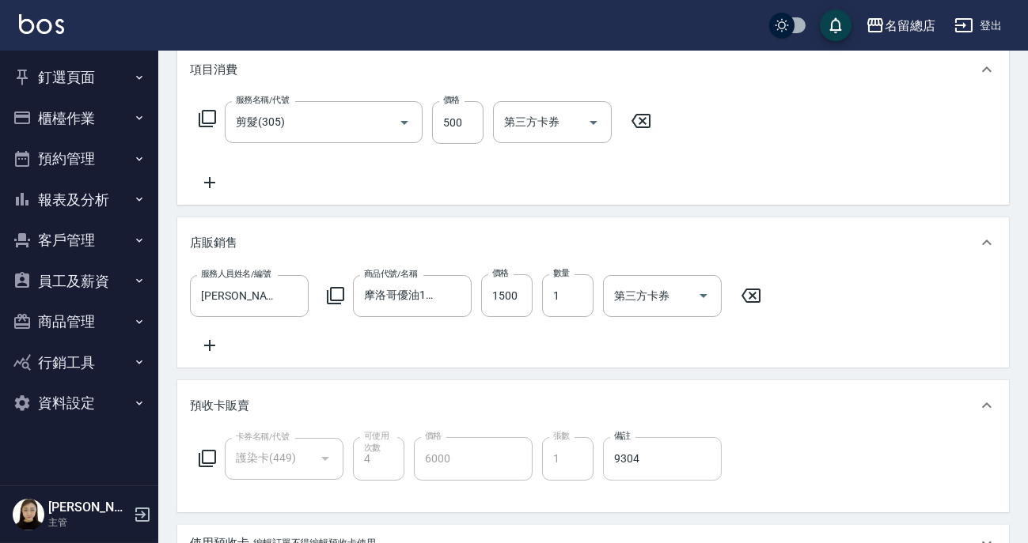
click at [653, 461] on input "9304" at bounding box center [662, 458] width 119 height 43
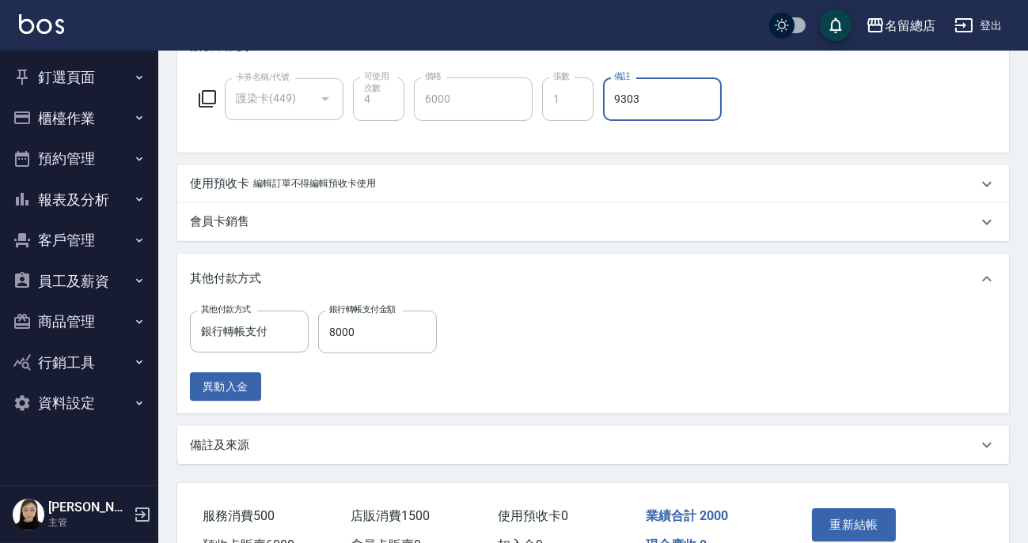
scroll to position [675, 0]
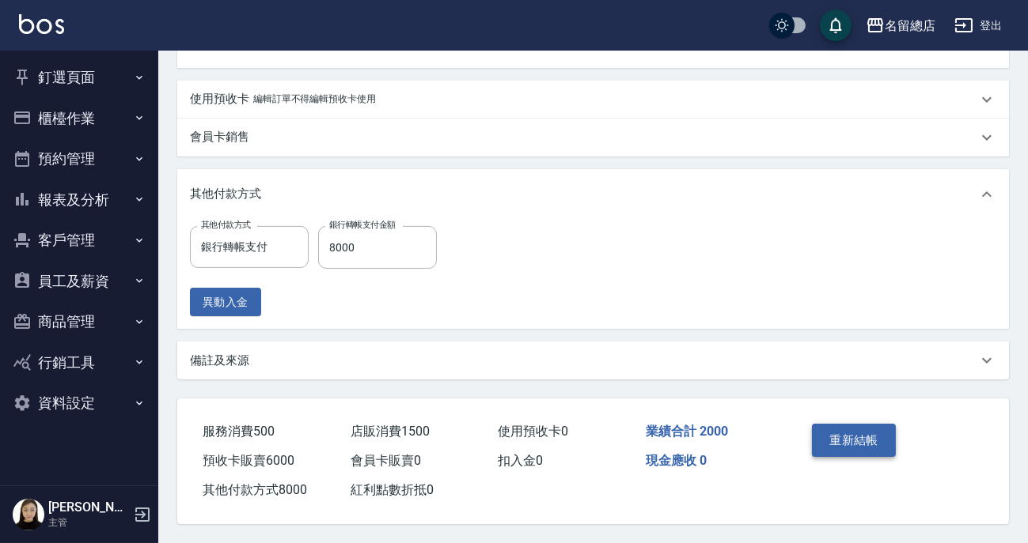
type input "9303"
click at [884, 431] on button "重新結帳" at bounding box center [854, 440] width 84 height 33
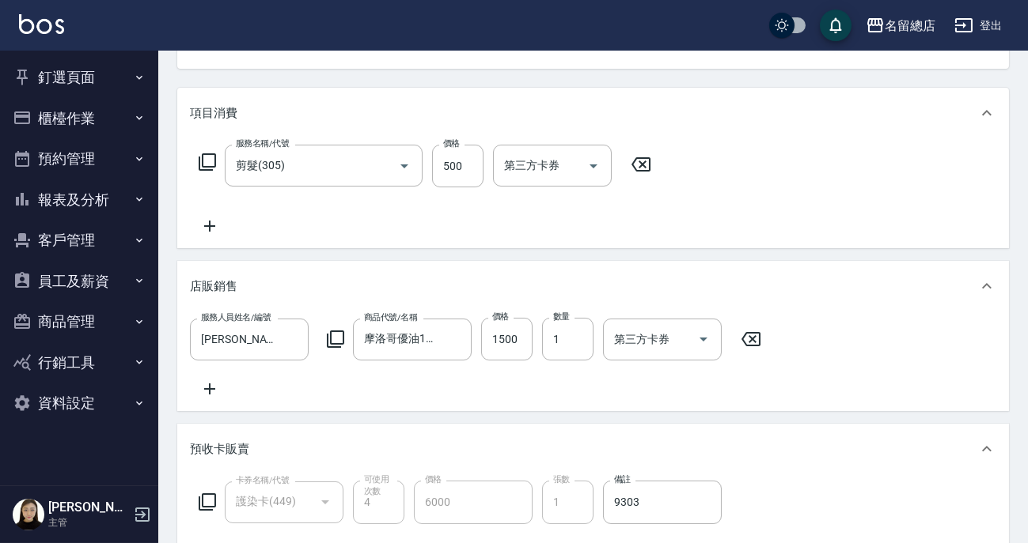
scroll to position [0, 0]
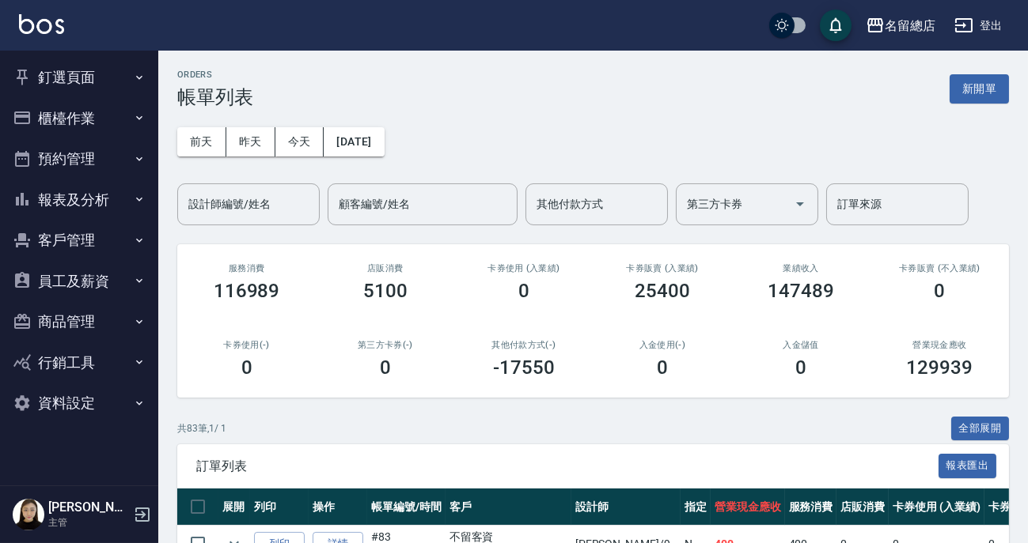
click at [74, 120] on button "櫃檯作業" at bounding box center [79, 118] width 146 height 41
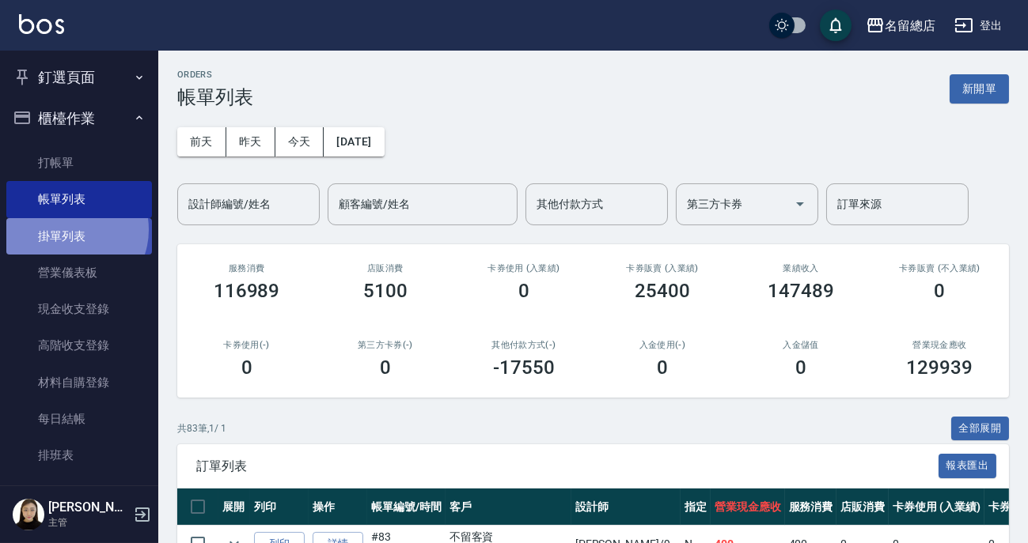
click at [70, 229] on link "掛單列表" at bounding box center [79, 236] width 146 height 36
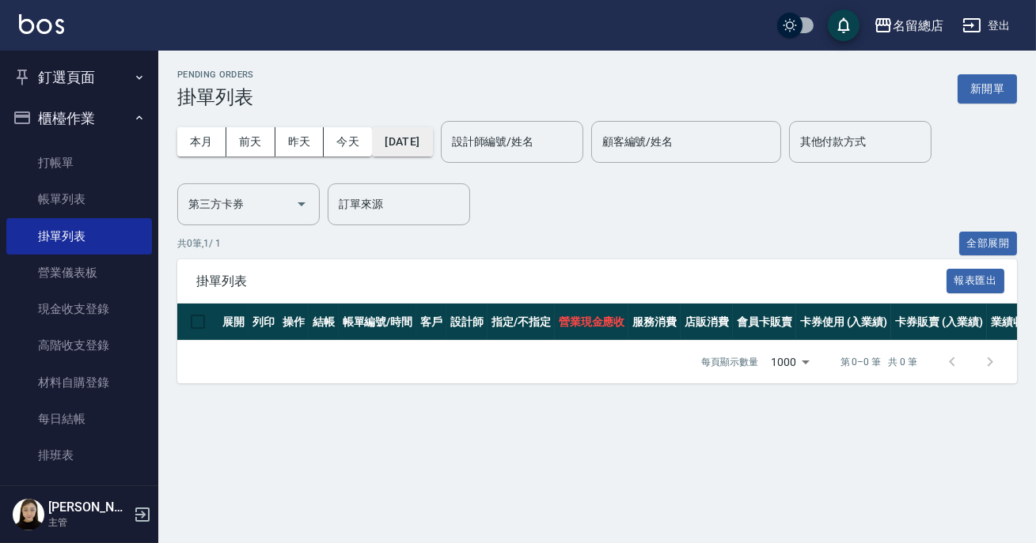
click at [414, 136] on button "2025/10/09" at bounding box center [402, 141] width 60 height 29
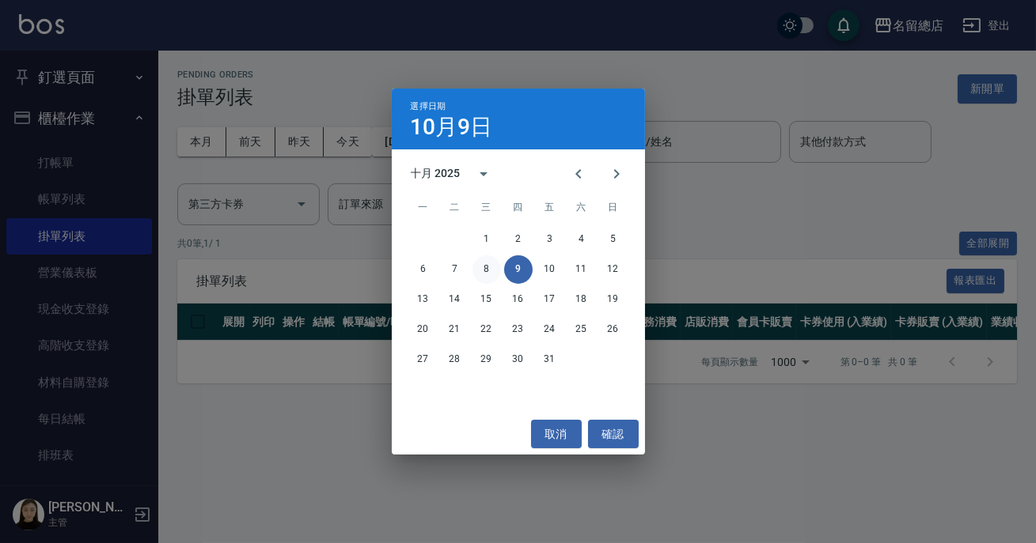
click at [484, 269] on button "8" at bounding box center [486, 270] width 28 height 28
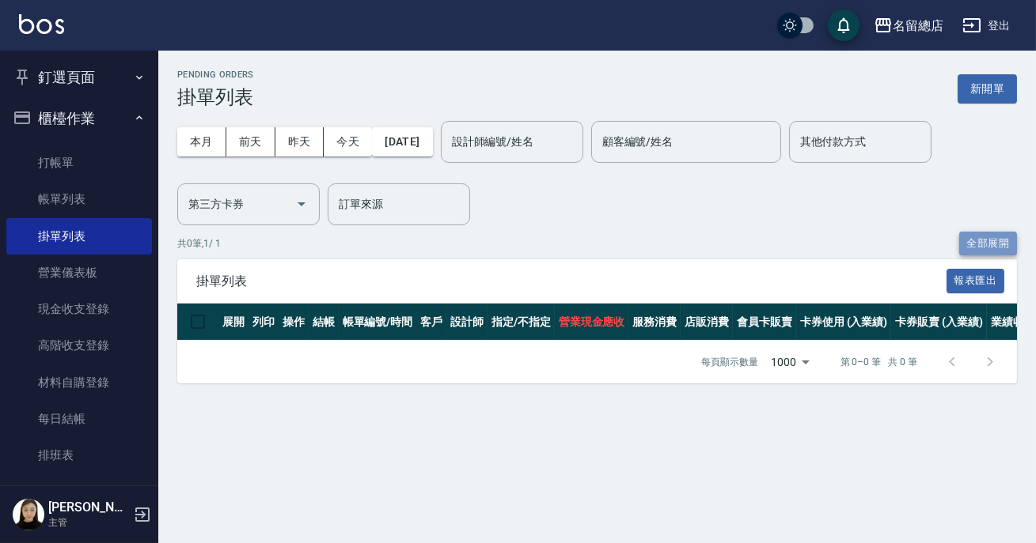
click at [973, 244] on button "全部展開" at bounding box center [988, 244] width 59 height 25
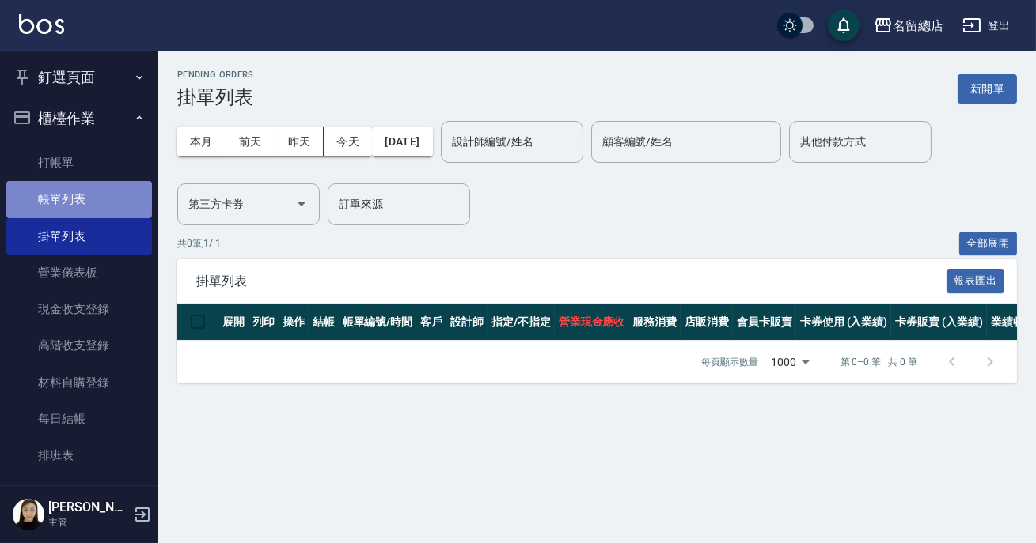
click at [79, 192] on link "帳單列表" at bounding box center [79, 199] width 146 height 36
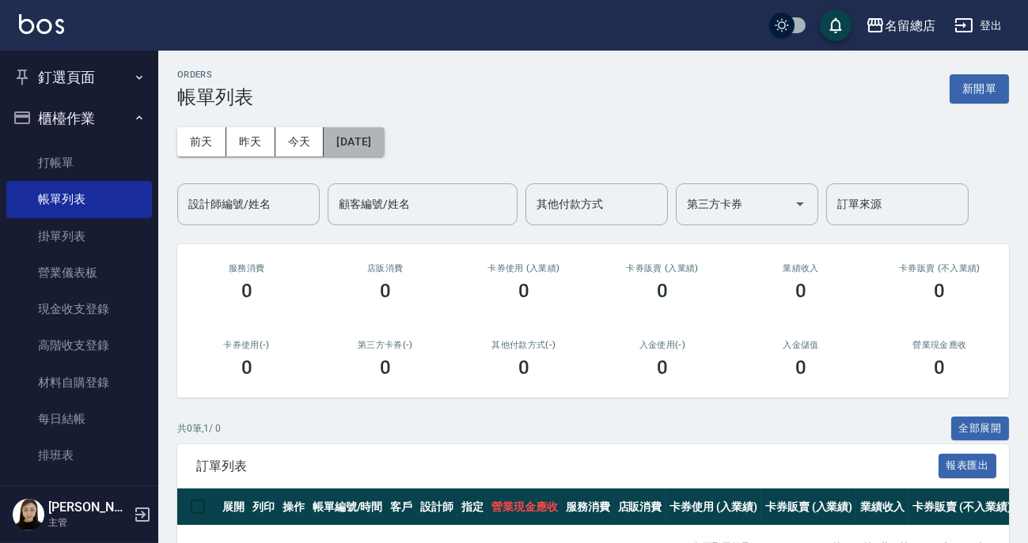
click at [377, 142] on button "2025/10/09" at bounding box center [354, 141] width 60 height 29
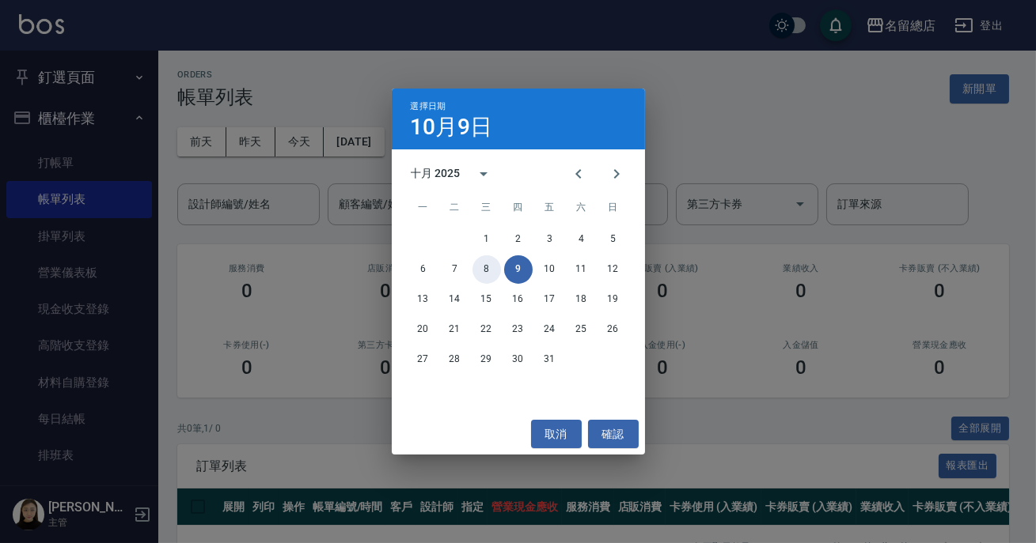
click at [487, 265] on button "8" at bounding box center [486, 270] width 28 height 28
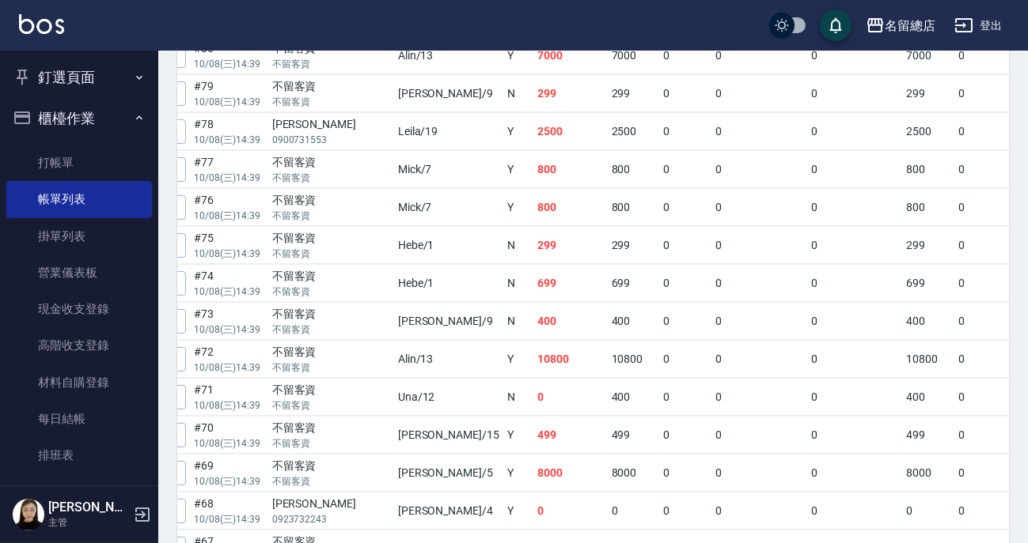
scroll to position [244, 0]
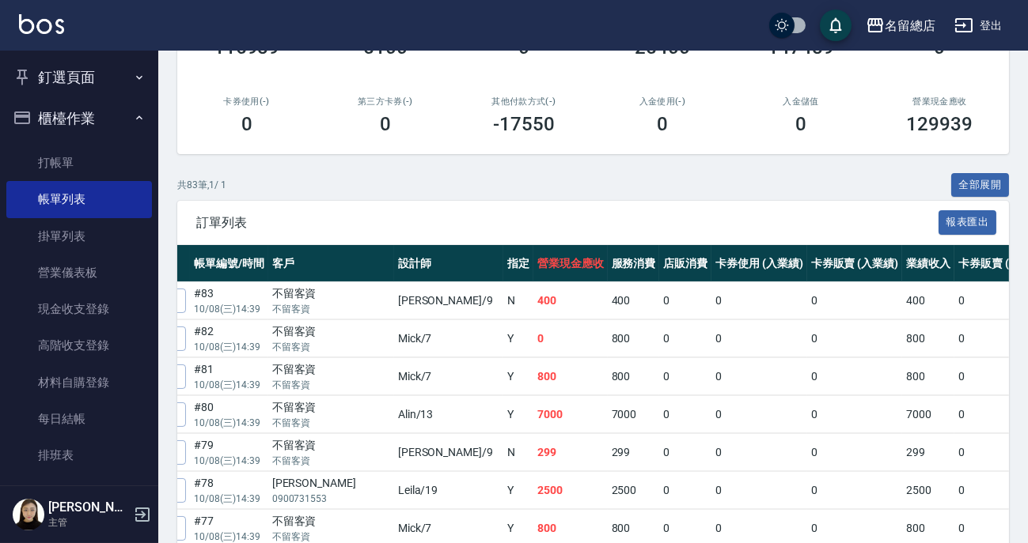
click at [957, 23] on icon "button" at bounding box center [963, 25] width 19 height 19
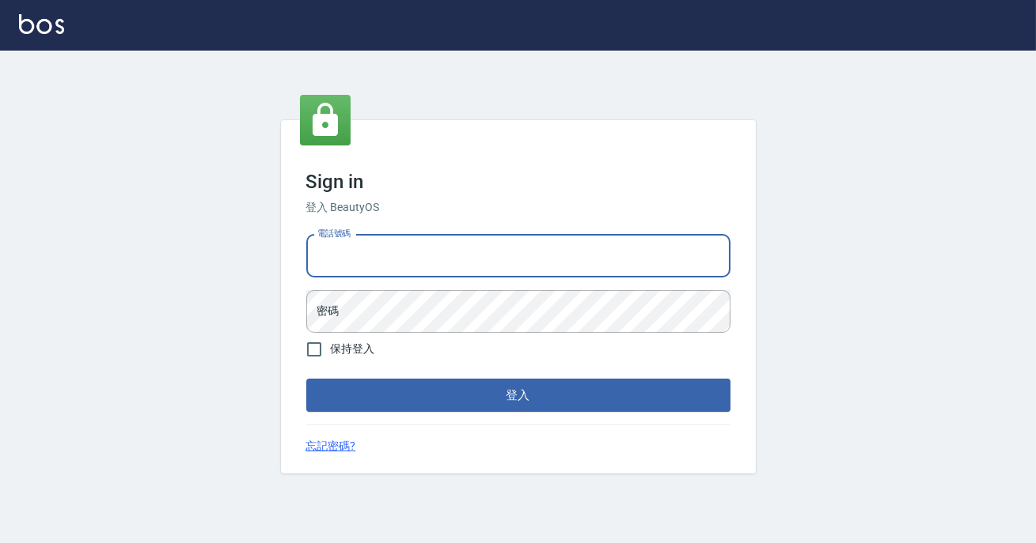
click at [407, 267] on input "電話號碼" at bounding box center [518, 256] width 424 height 43
type input "0900000991"
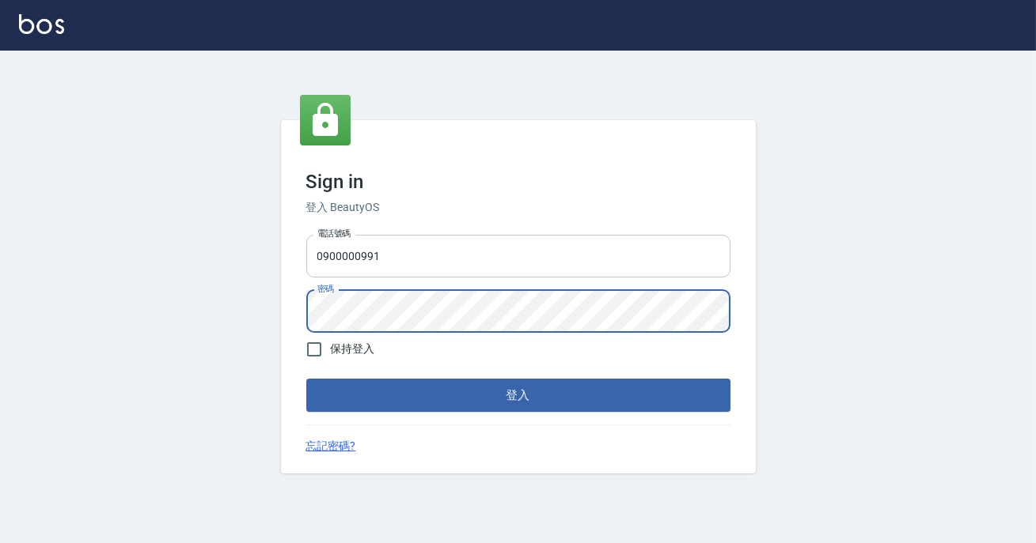
click at [306, 379] on button "登入" at bounding box center [518, 395] width 424 height 33
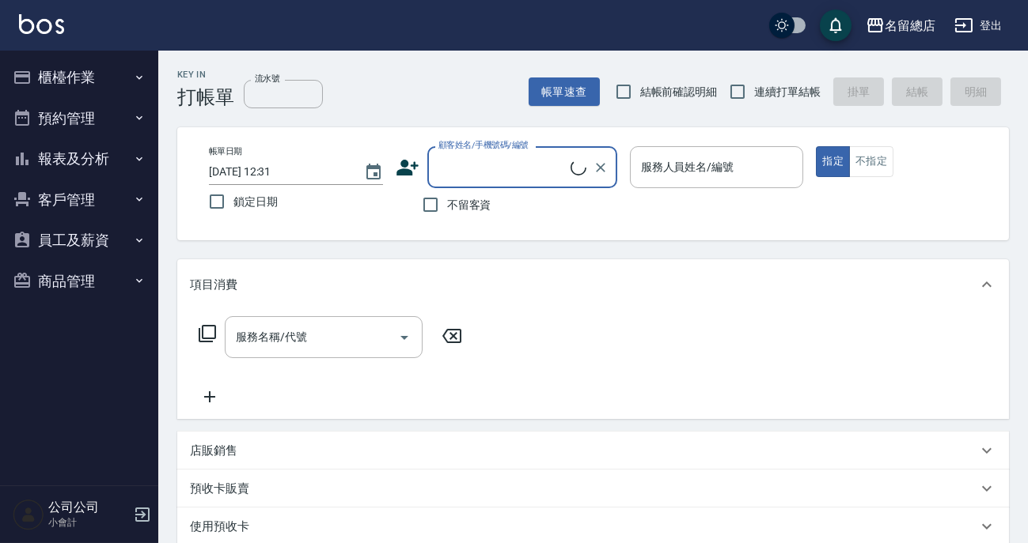
click at [82, 77] on button "櫃檯作業" at bounding box center [79, 77] width 146 height 41
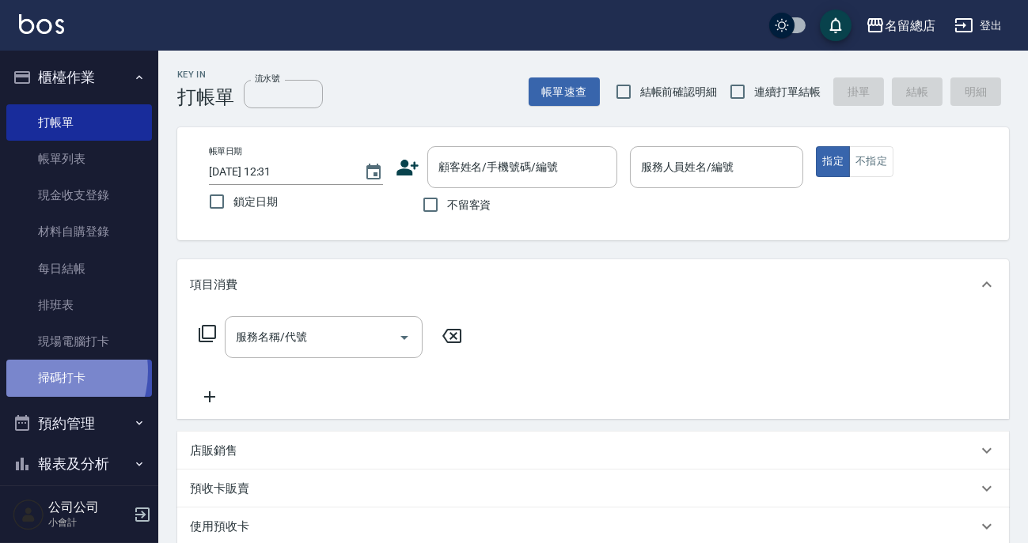
click at [47, 371] on link "掃碼打卡" at bounding box center [79, 378] width 146 height 36
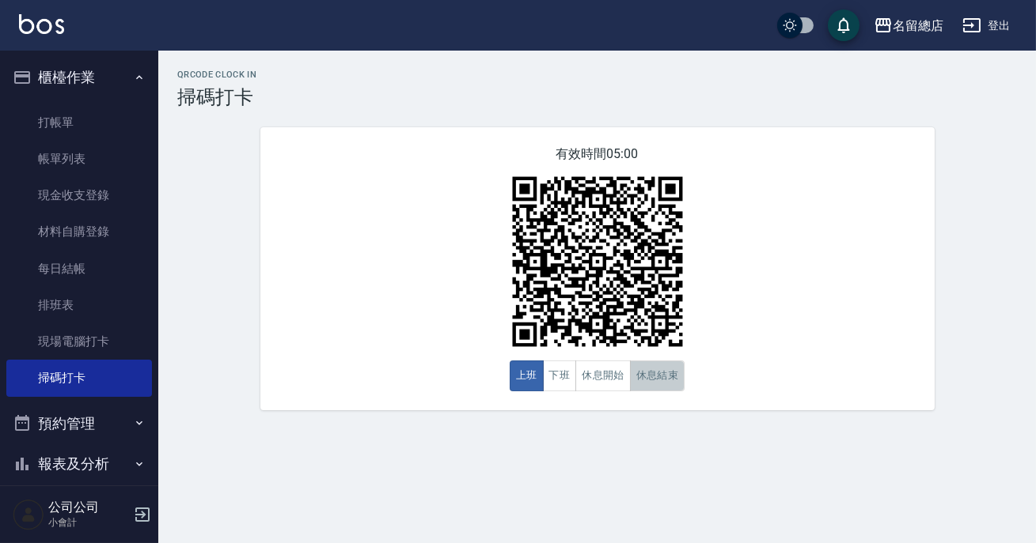
click at [658, 379] on button "休息結束" at bounding box center [657, 376] width 55 height 31
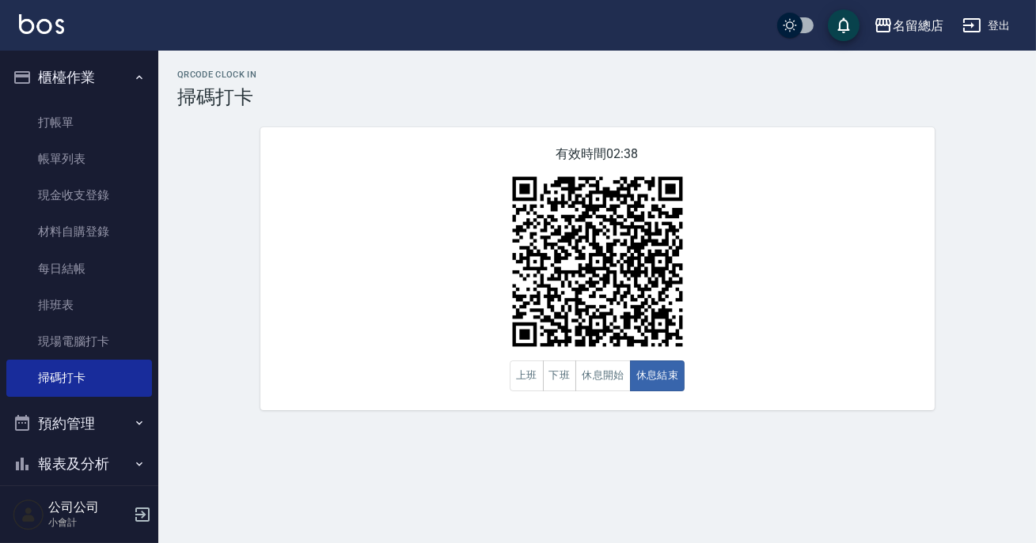
drag, startPoint x: 658, startPoint y: 379, endPoint x: 649, endPoint y: 403, distance: 25.3
click at [649, 403] on div "有效時間 02:38 上班 下班 休息開始 休息結束" at bounding box center [597, 268] width 674 height 283
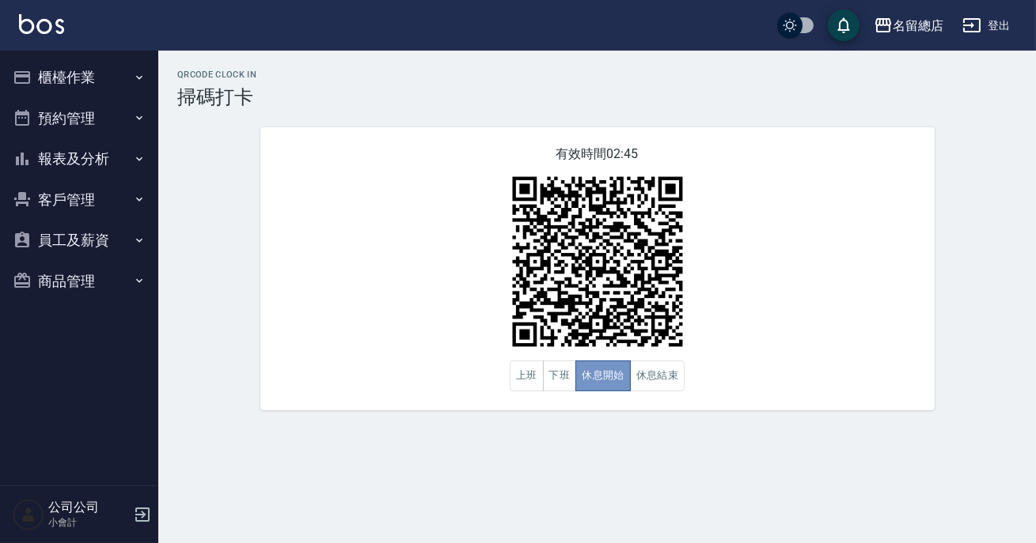
drag, startPoint x: 0, startPoint y: 0, endPoint x: 615, endPoint y: 401, distance: 734.0
click at [615, 401] on div "有效時間 02:45 上班 下班 休息開始 休息結束" at bounding box center [597, 268] width 674 height 283
click at [636, 379] on button "休息結束" at bounding box center [657, 376] width 55 height 31
